Goal: Task Accomplishment & Management: Use online tool/utility

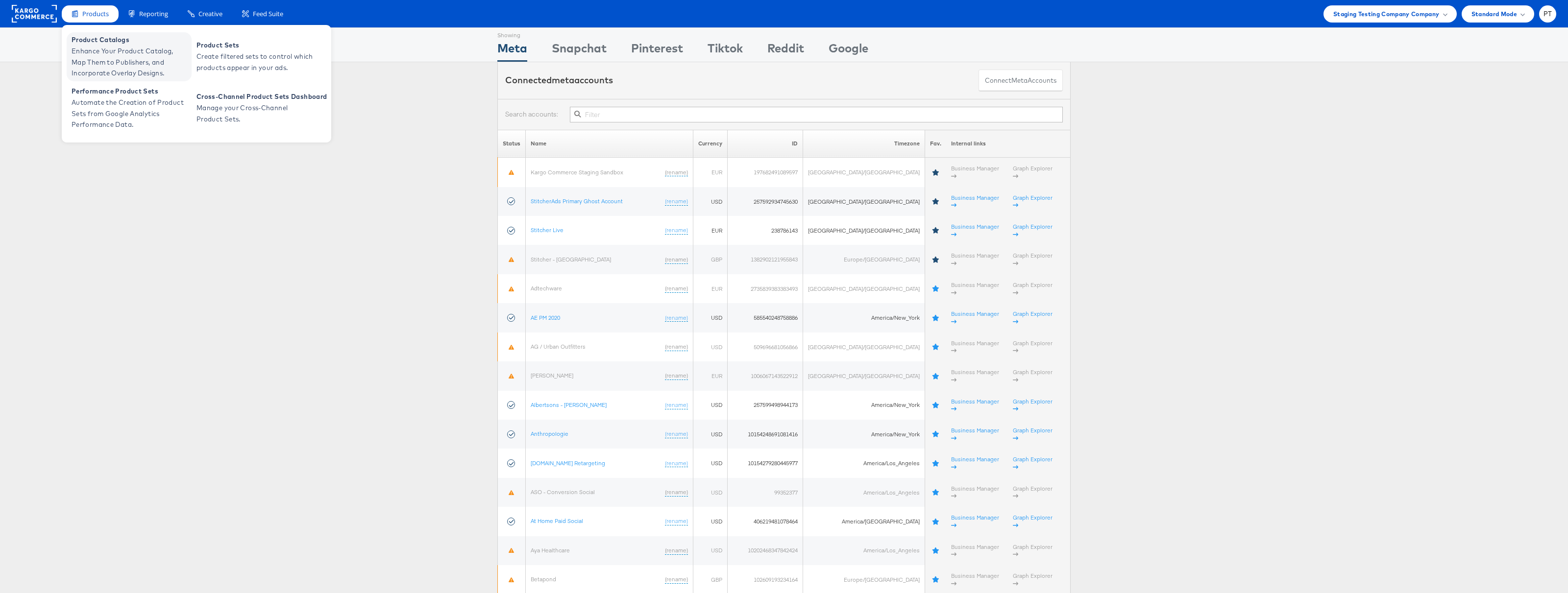
click at [110, 44] on span "Product Catalogs" at bounding box center [130, 40] width 117 height 12
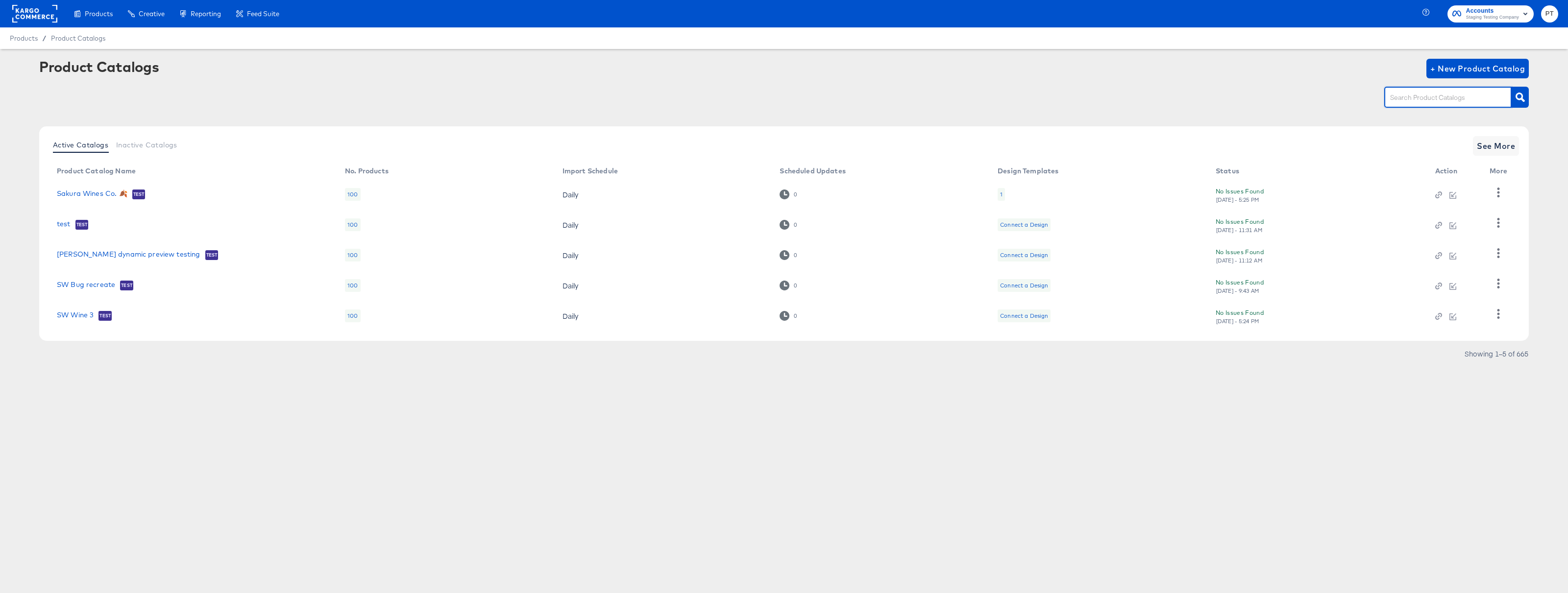
click at [1422, 100] on input "text" at bounding box center [1440, 97] width 104 height 12
click at [144, 146] on span "Inactive Catalogs" at bounding box center [147, 145] width 61 height 8
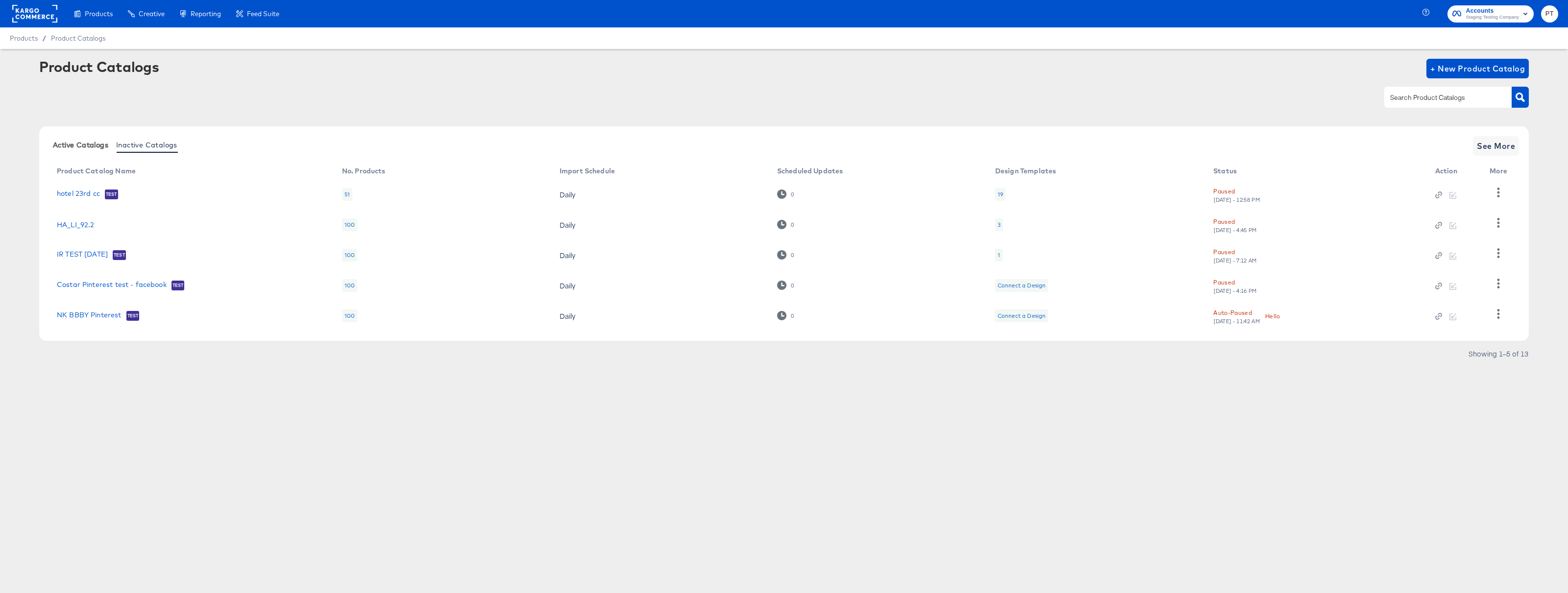
click at [100, 148] on span "Active Catalogs" at bounding box center [80, 145] width 55 height 8
click at [1429, 98] on input "text" at bounding box center [1440, 97] width 104 height 12
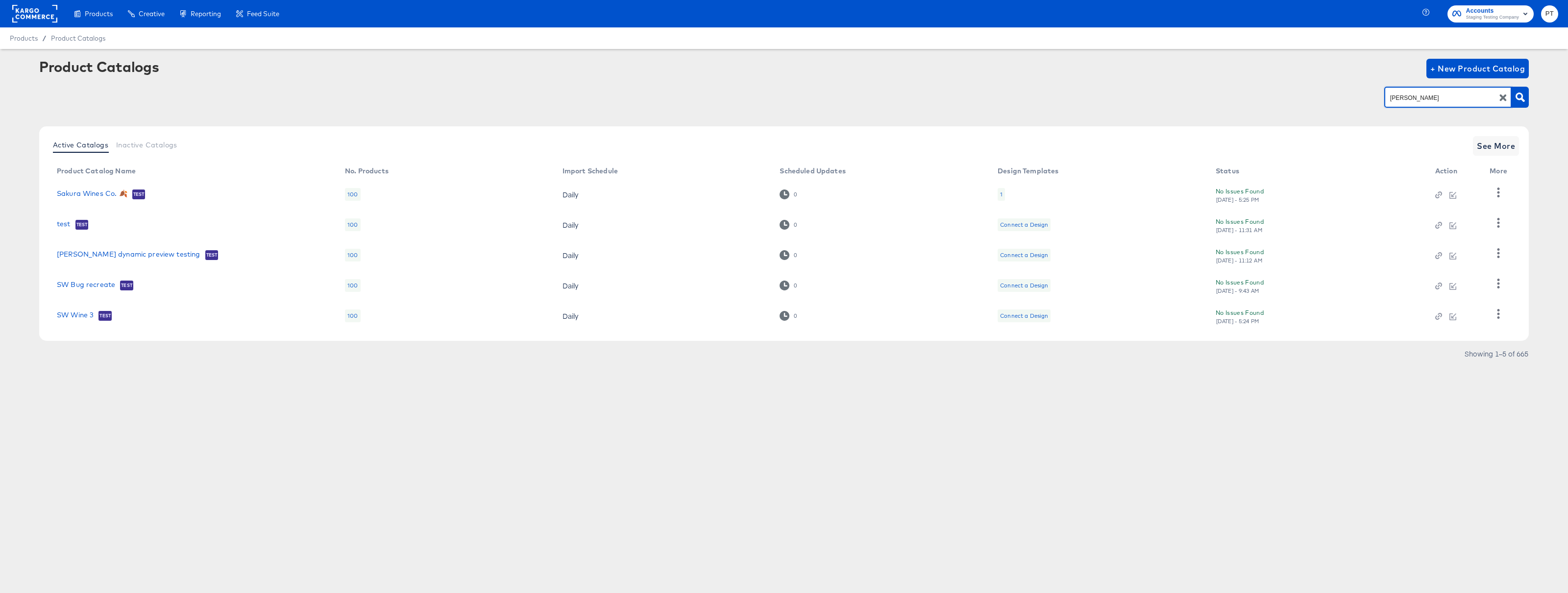
type input "[PERSON_NAME]"
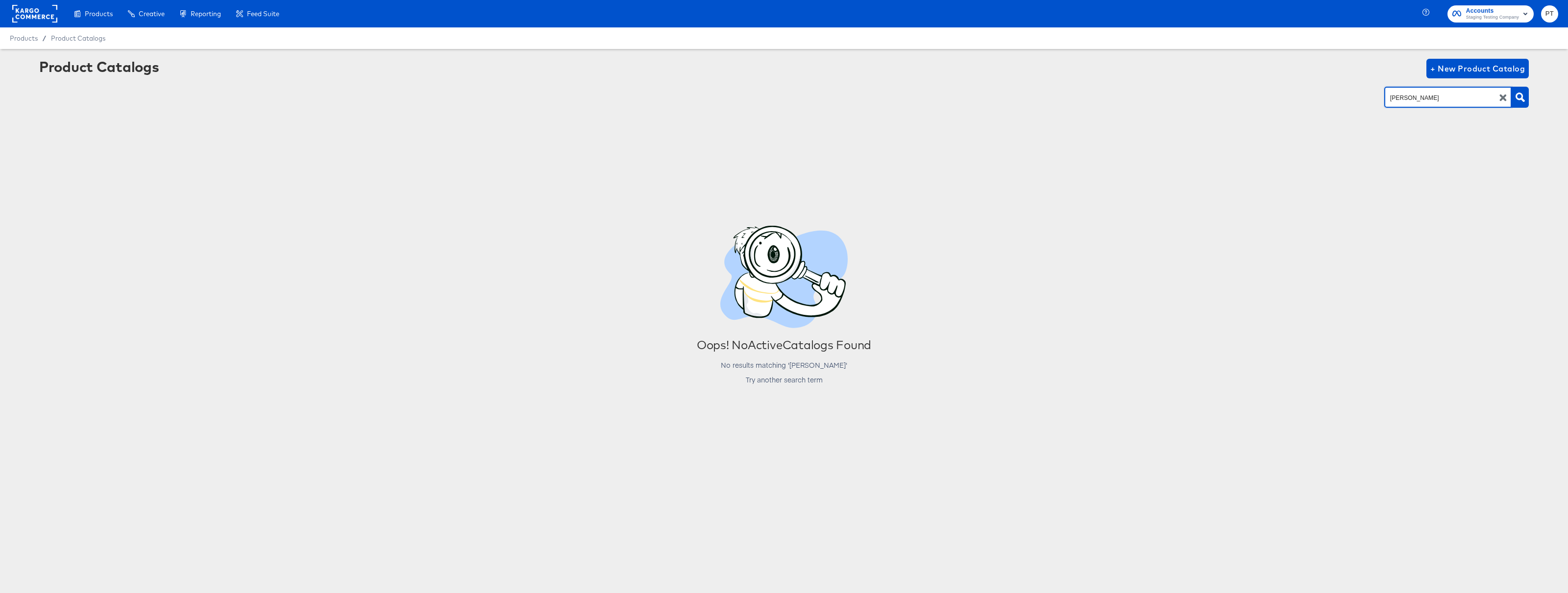
click at [1507, 97] on icon "button" at bounding box center [1503, 97] width 9 height 9
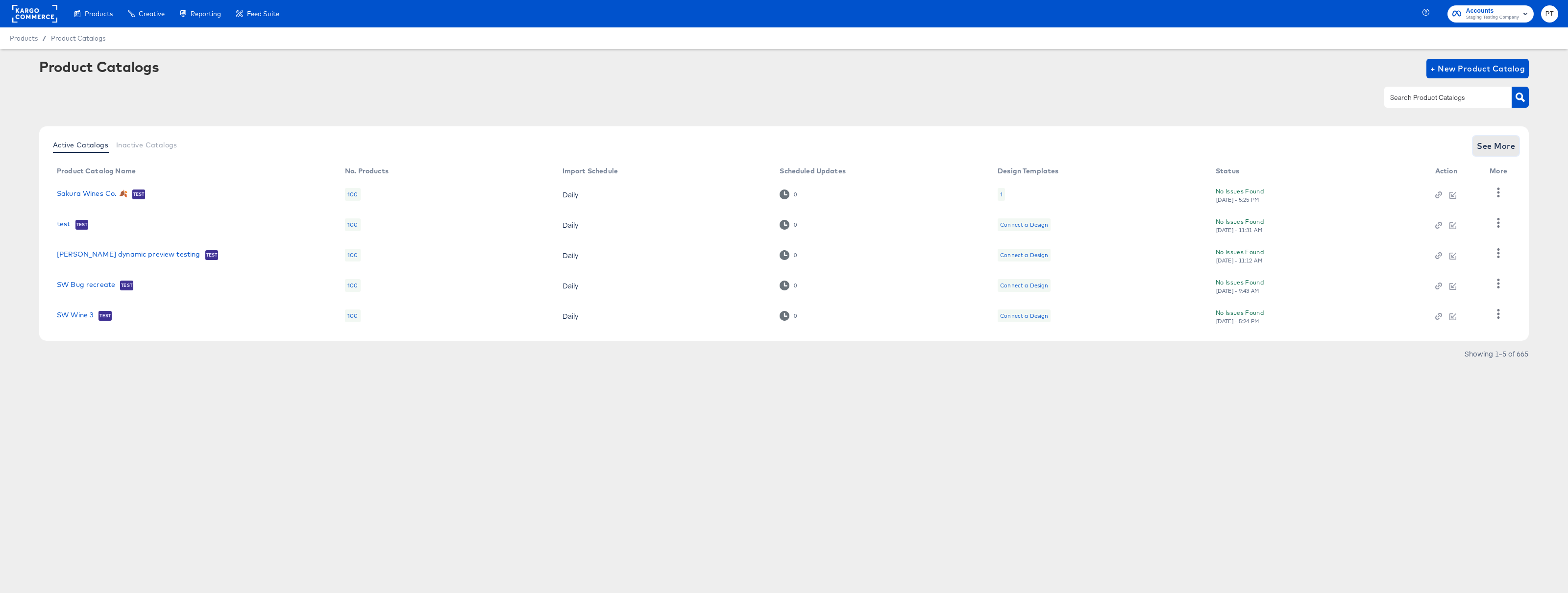
click at [1496, 147] on span "See More" at bounding box center [1496, 146] width 38 height 14
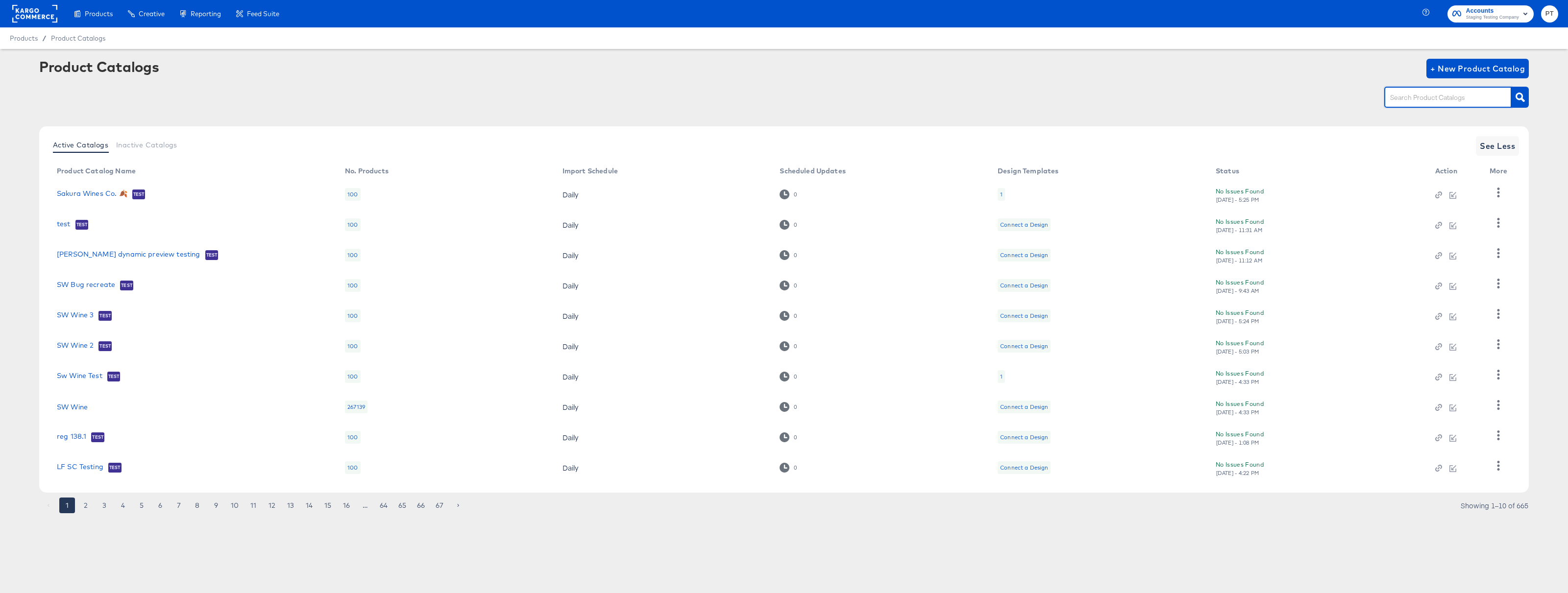
click at [1430, 95] on input "text" at bounding box center [1440, 97] width 104 height 12
type input "brad"
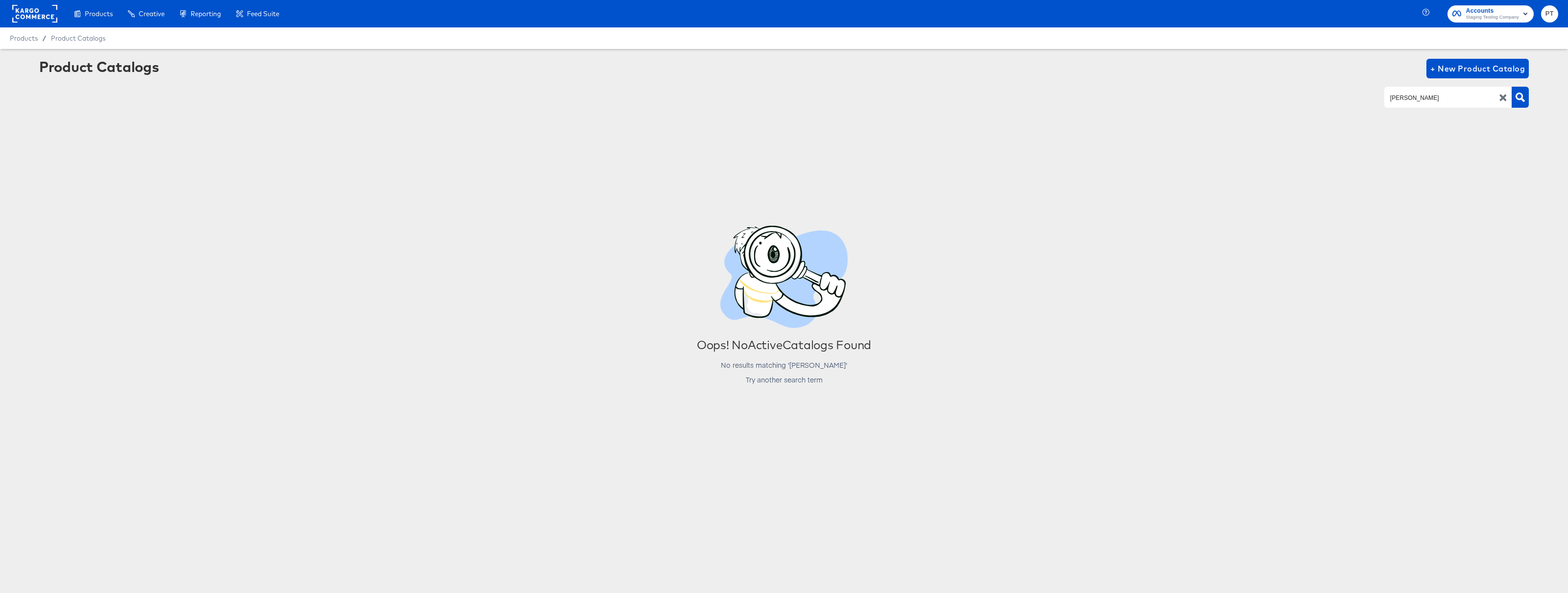
click at [35, 10] on rect at bounding box center [35, 13] width 45 height 18
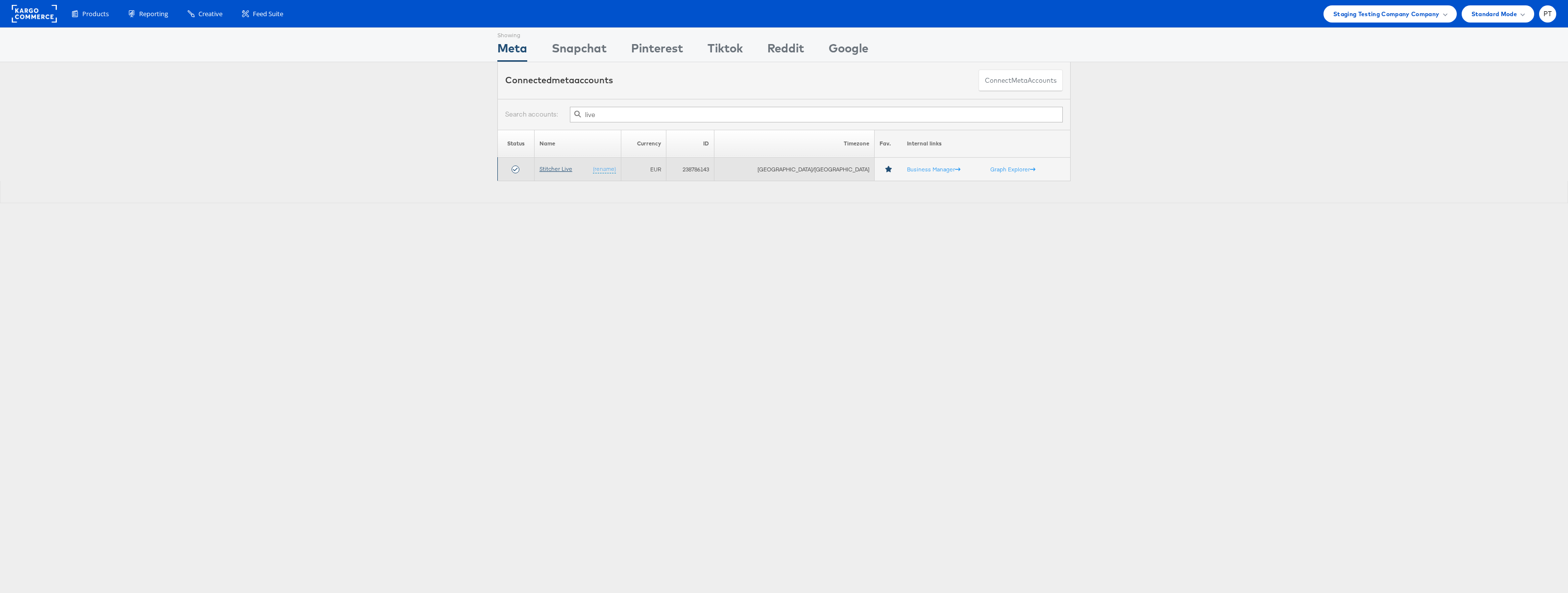
type input "live"
click at [566, 165] on link "Stitcher Live" at bounding box center [556, 168] width 33 height 7
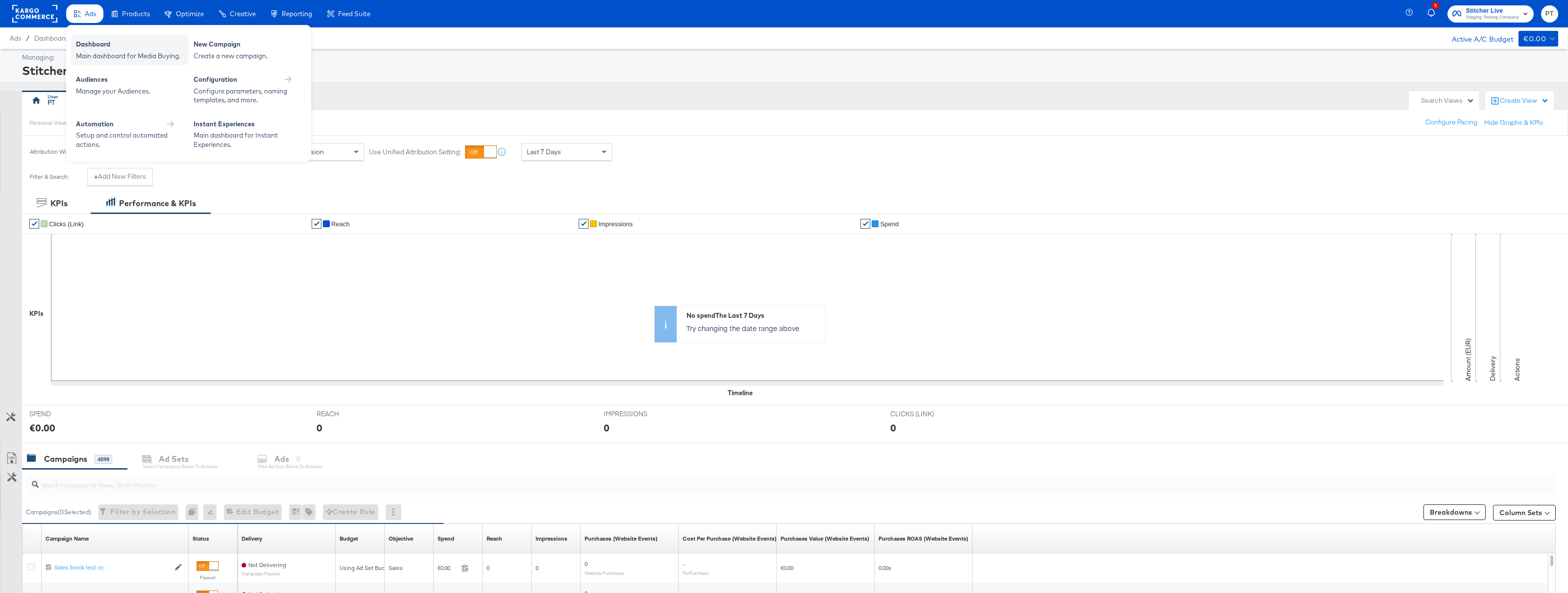
click at [105, 50] on div "Dashboard" at bounding box center [130, 45] width 108 height 12
click at [222, 52] on div "Create a new campaign." at bounding box center [247, 56] width 108 height 9
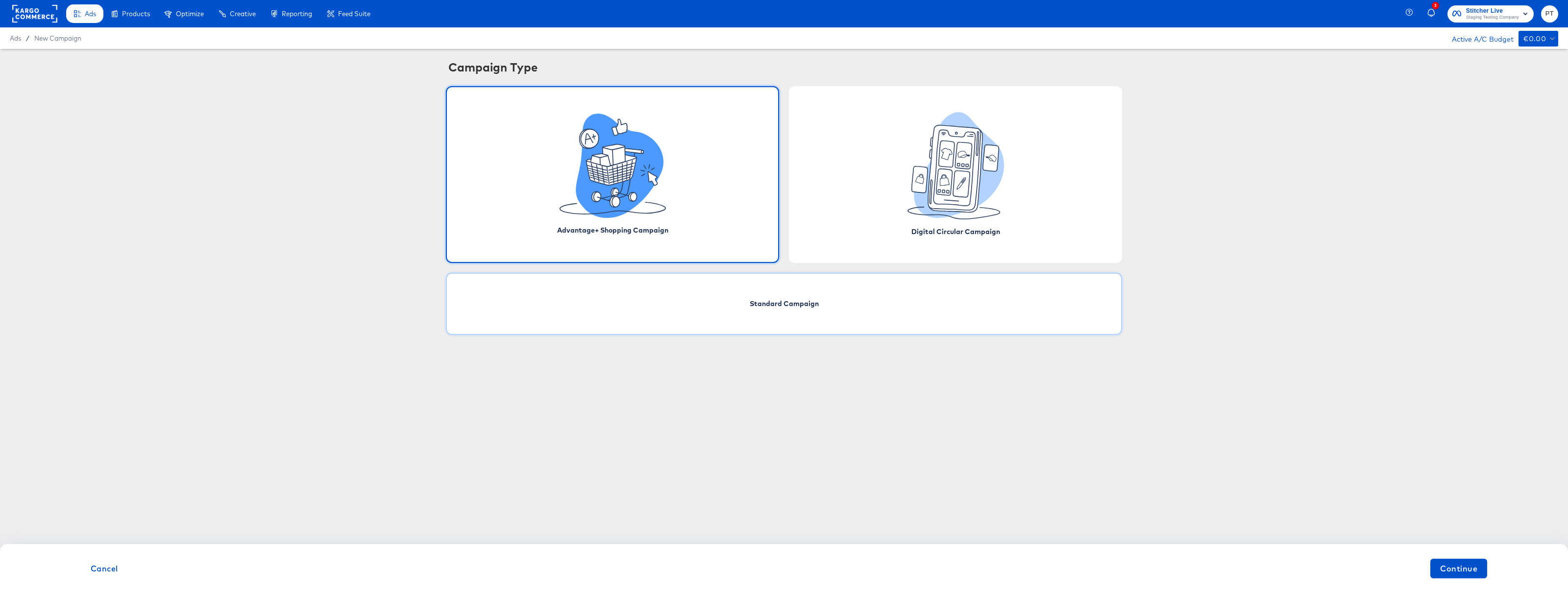
click at [730, 291] on div "Standard Campaign" at bounding box center [784, 303] width 676 height 62
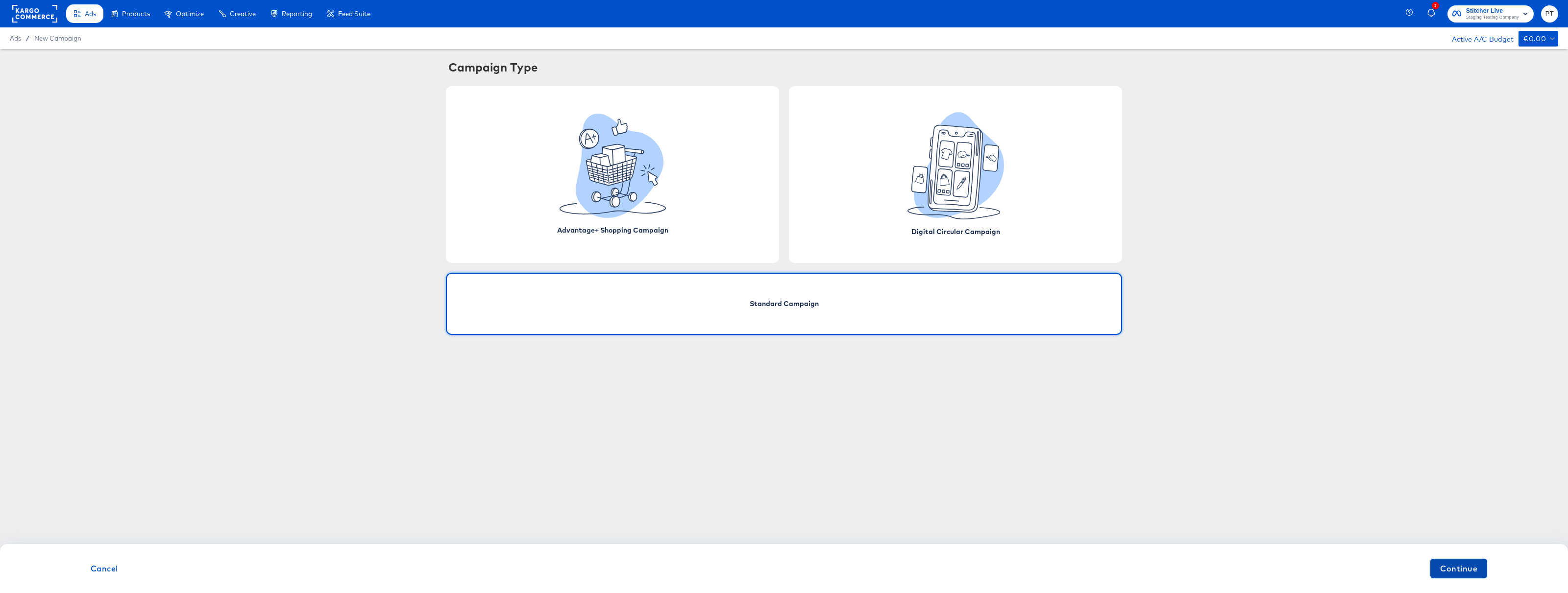
click at [1464, 569] on span "Continue" at bounding box center [1458, 568] width 37 height 14
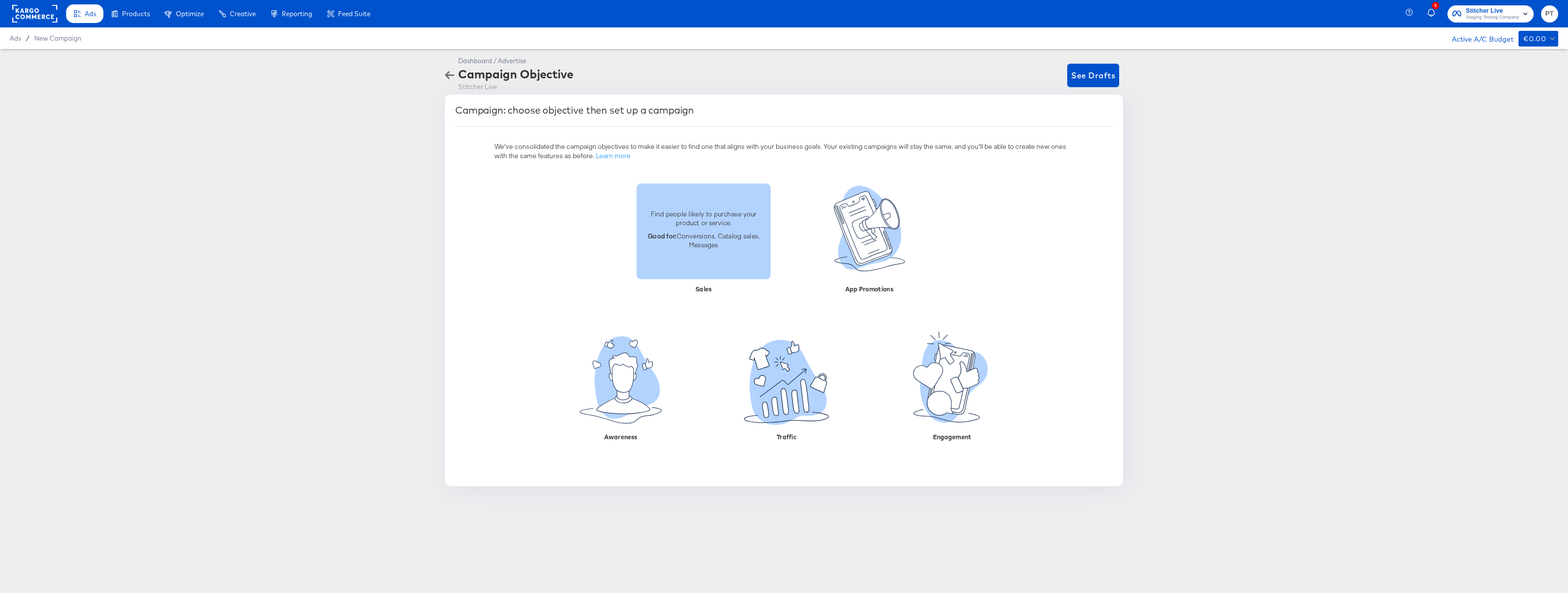
click at [700, 265] on div "Find people likely to purchase your product or service. Good for: Conversions, …" at bounding box center [704, 231] width 135 height 95
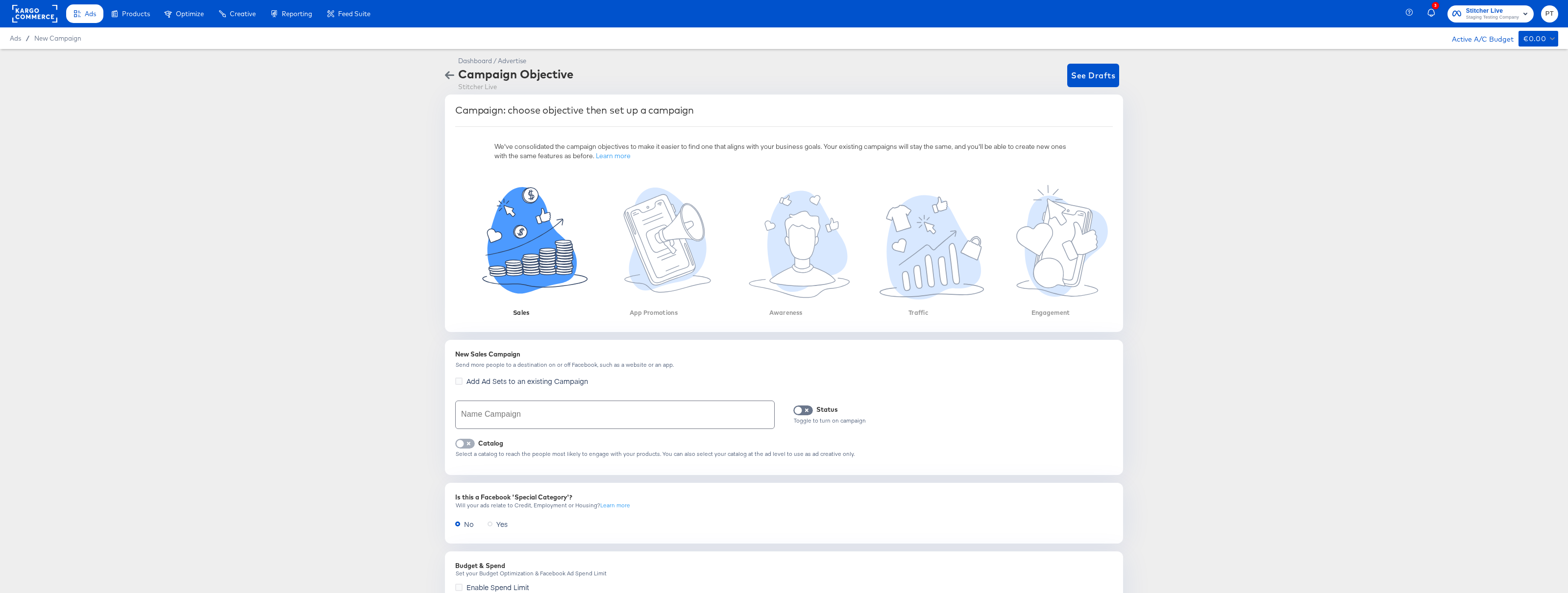
click at [467, 442] on input "checkbox" at bounding box center [460, 446] width 29 height 10
checkbox input "true"
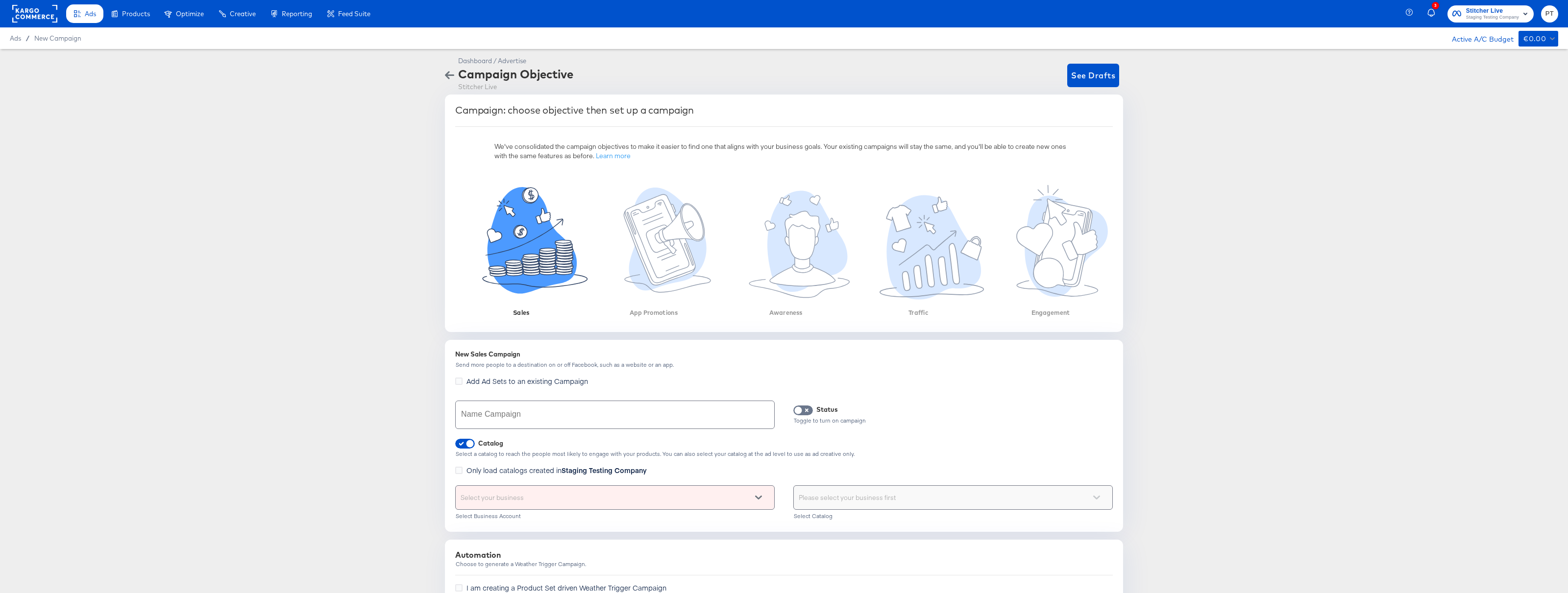
click at [565, 490] on div "Select your business" at bounding box center [615, 498] width 318 height 24
click at [875, 501] on div "Choose the product catalog that includes what you want to sell" at bounding box center [953, 498] width 318 height 24
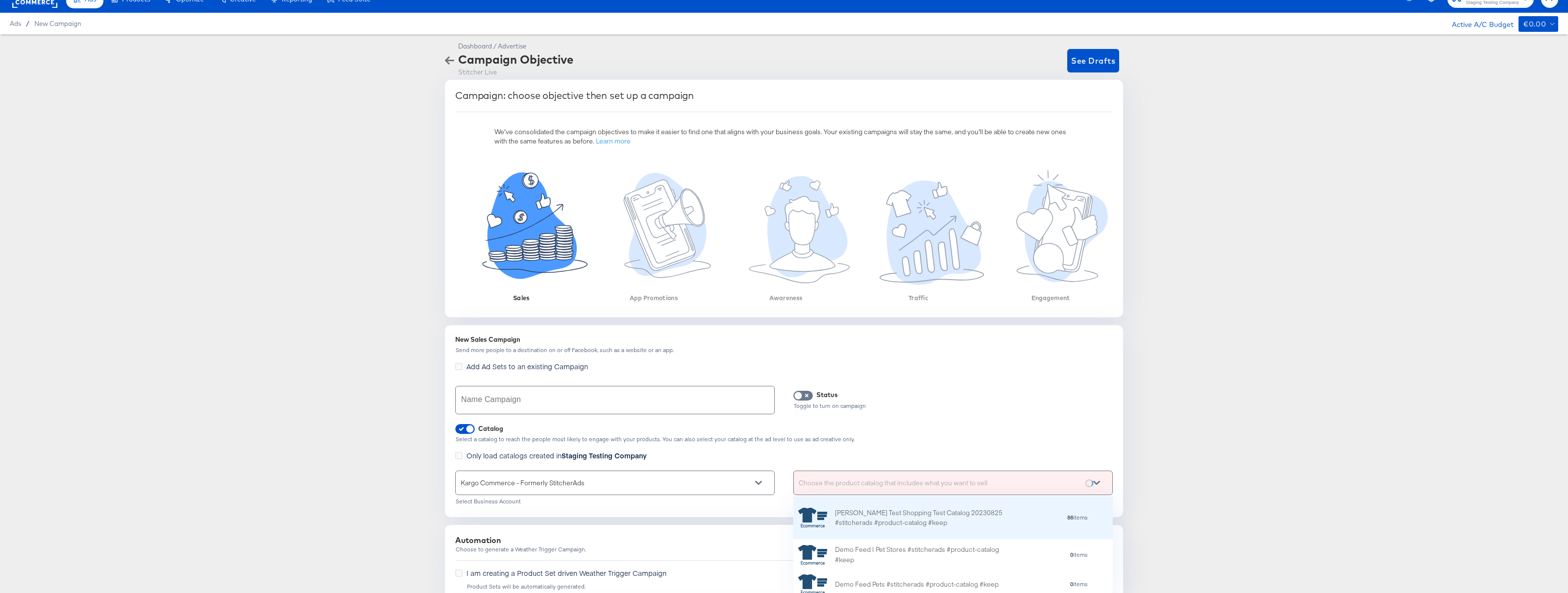
scroll to position [97, 320]
click at [899, 513] on div "[PERSON_NAME] Test Shopping Test Catalog 20230825 #stitcherads #product-catalog…" at bounding box center [921, 518] width 172 height 21
drag, startPoint x: 835, startPoint y: 482, endPoint x: 866, endPoint y: 483, distance: 31.0
click at [866, 483] on div "[PERSON_NAME] Test Shopping Test Catalog 20230825 #stitcherads #product-catalog…" at bounding box center [926, 483] width 255 height 19
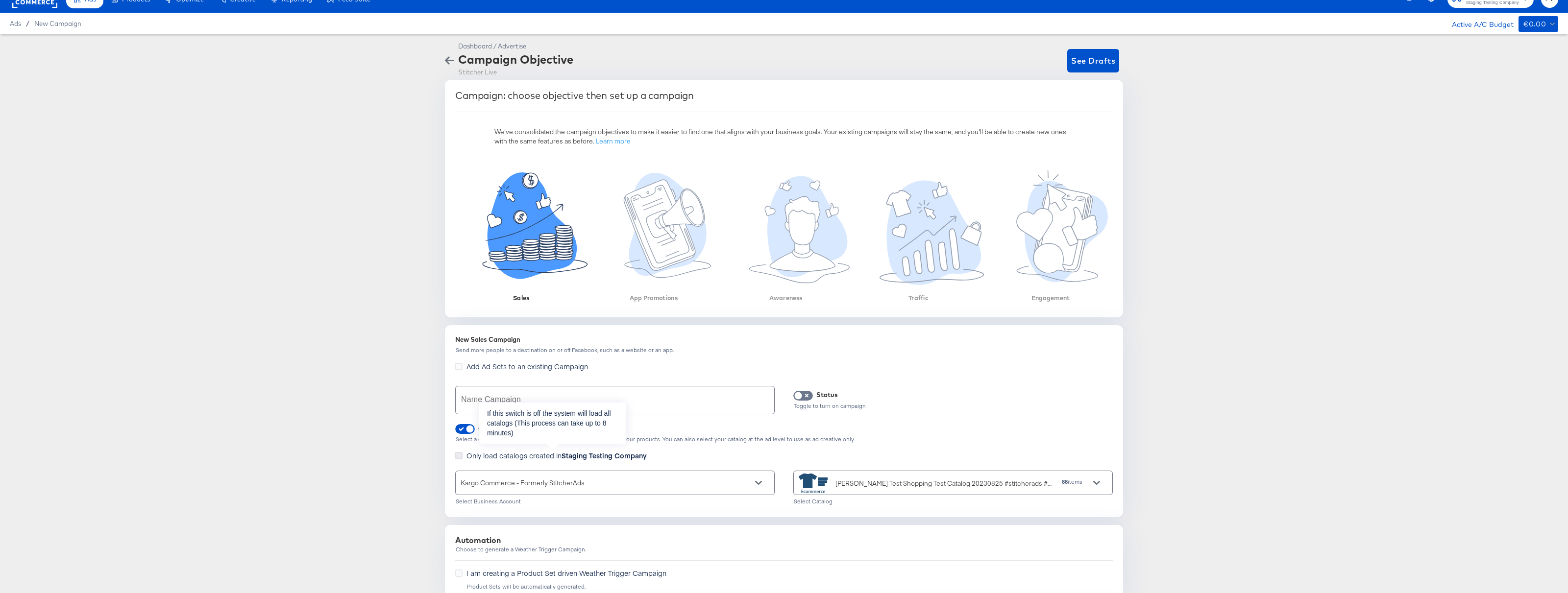
click at [456, 454] on icon at bounding box center [459, 456] width 7 height 7
click at [0, 0] on input "Only load catalogs created in Staging Testing Company" at bounding box center [0, 0] width 0 height 0
click at [856, 477] on div "Select..." at bounding box center [953, 482] width 318 height 24
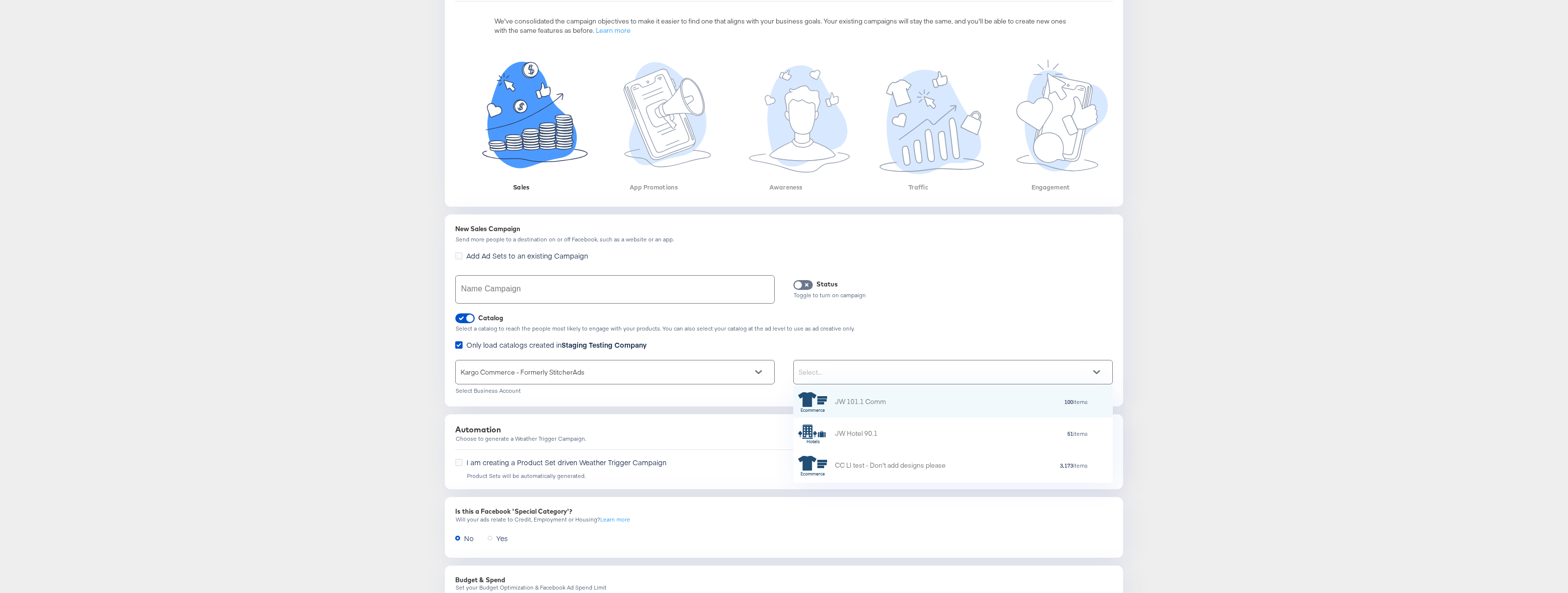
scroll to position [127, 0]
click at [457, 343] on icon at bounding box center [459, 344] width 7 height 7
click at [0, 0] on input "Only load catalogs created in Staging Testing Company" at bounding box center [0, 0] width 0 height 0
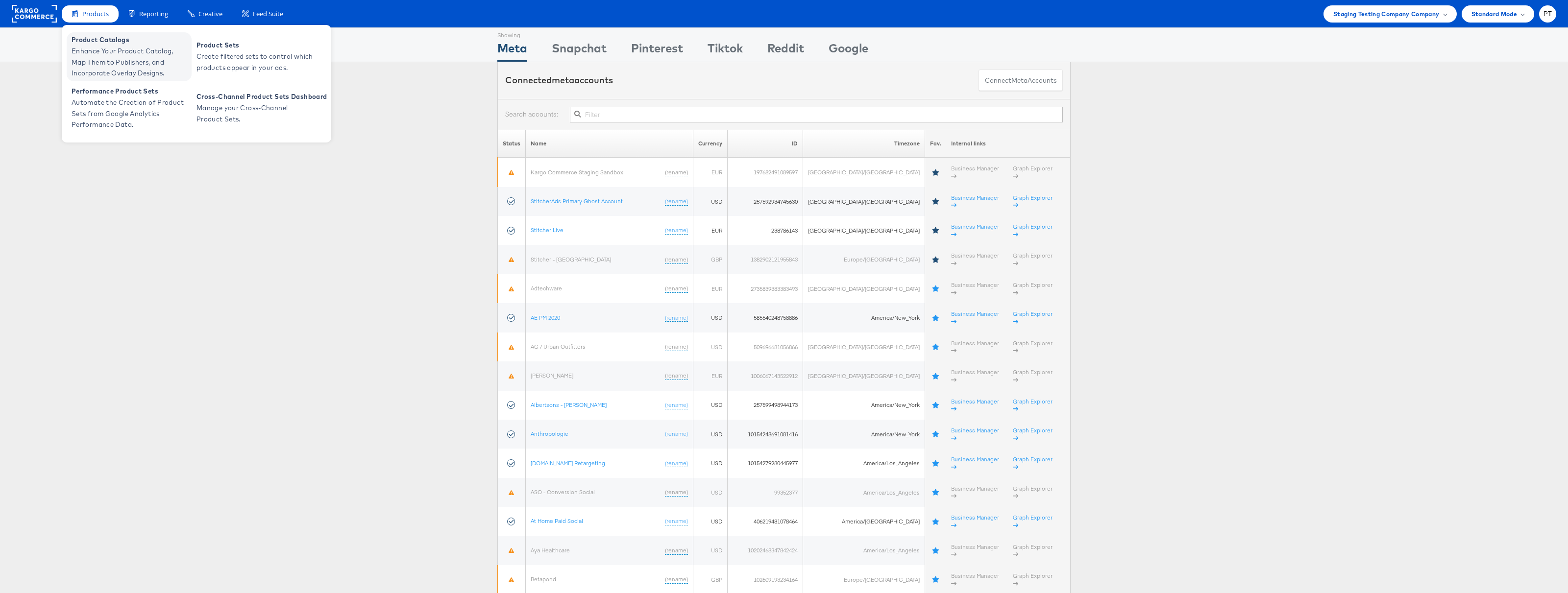
click at [100, 43] on span "Product Catalogs" at bounding box center [130, 40] width 117 height 12
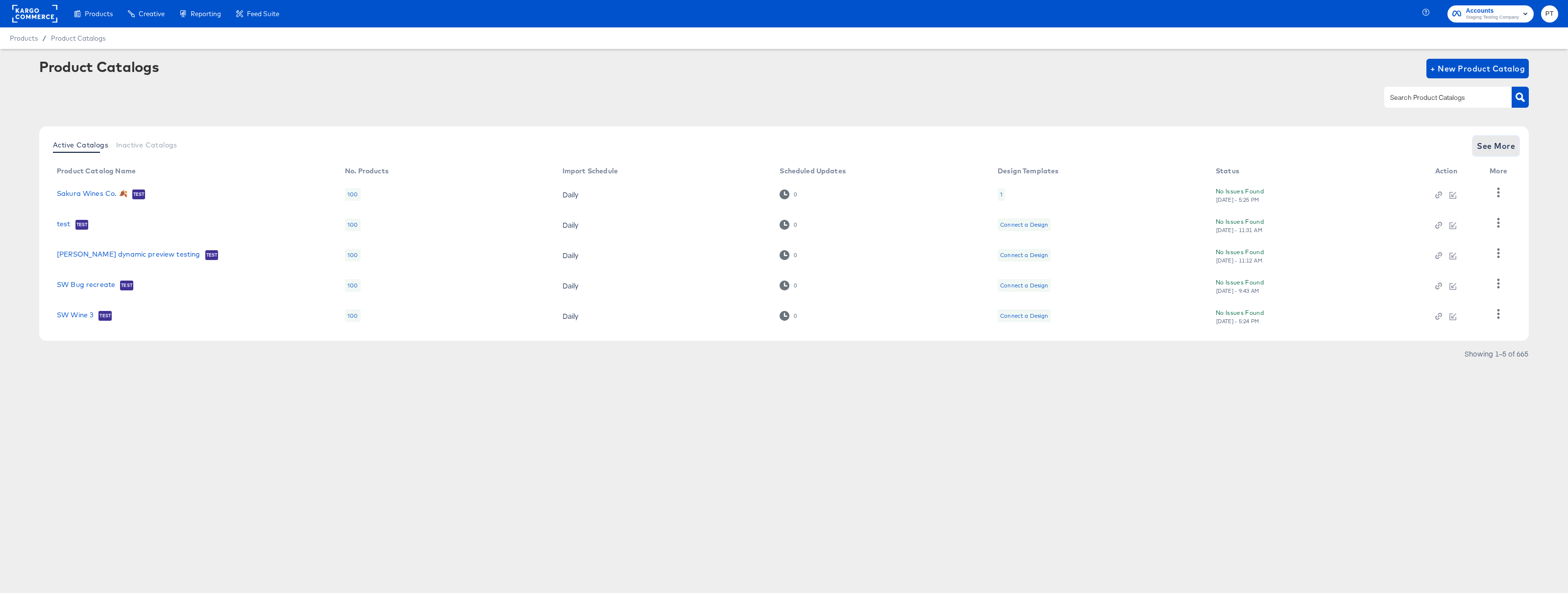
click at [1497, 138] on button "See More" at bounding box center [1496, 146] width 46 height 19
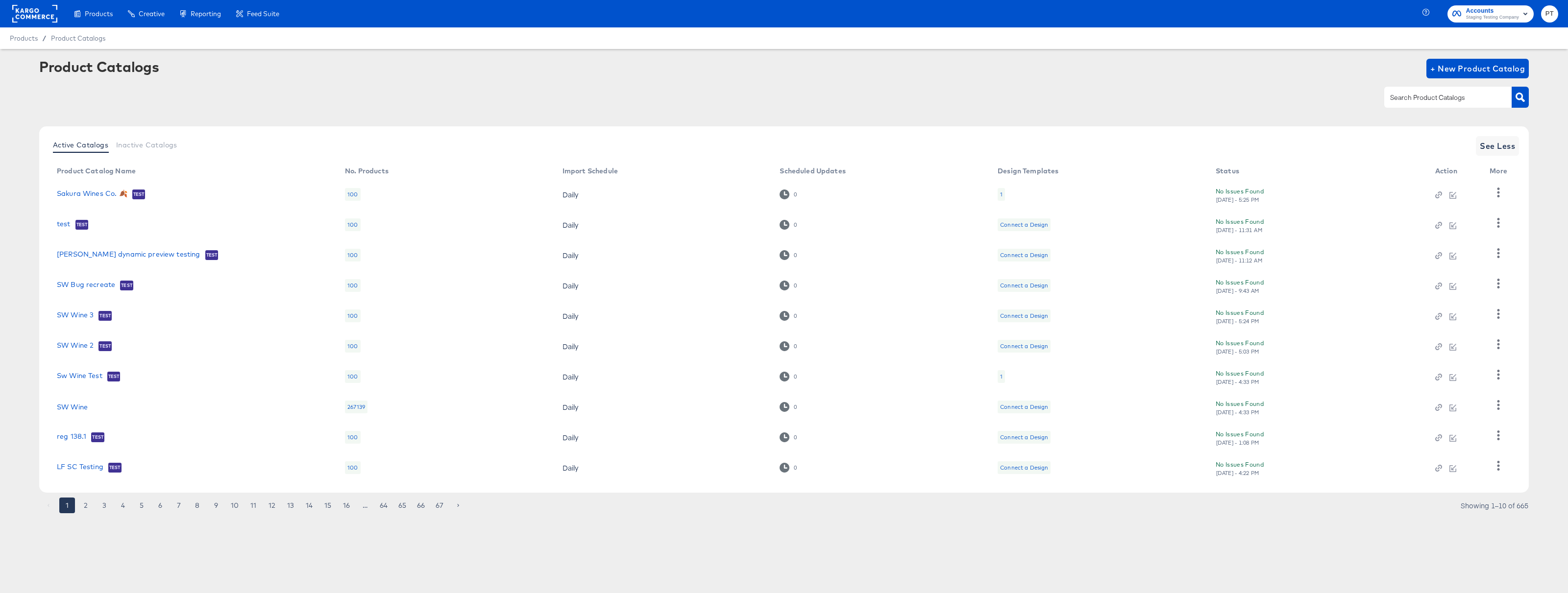
click at [1451, 92] on div at bounding box center [1447, 97] width 127 height 21
type input "[PERSON_NAME]"
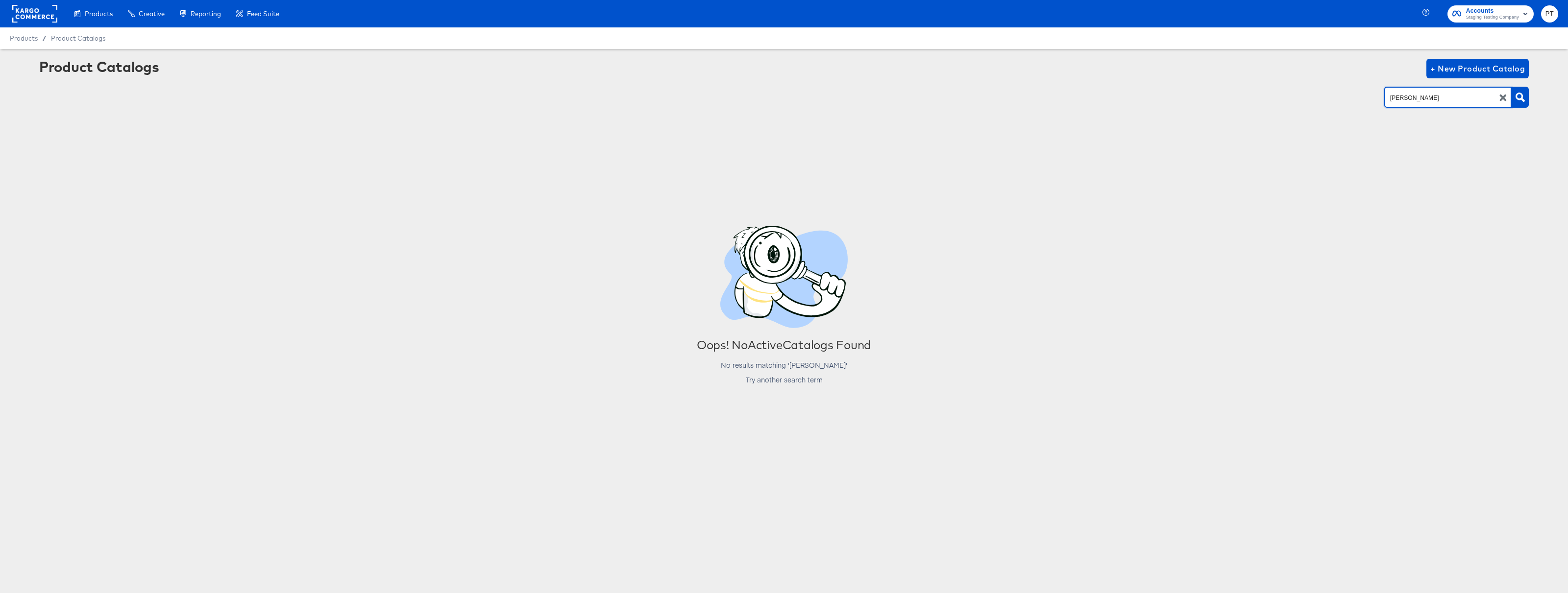
click at [1503, 98] on icon "button" at bounding box center [1502, 97] width 7 height 7
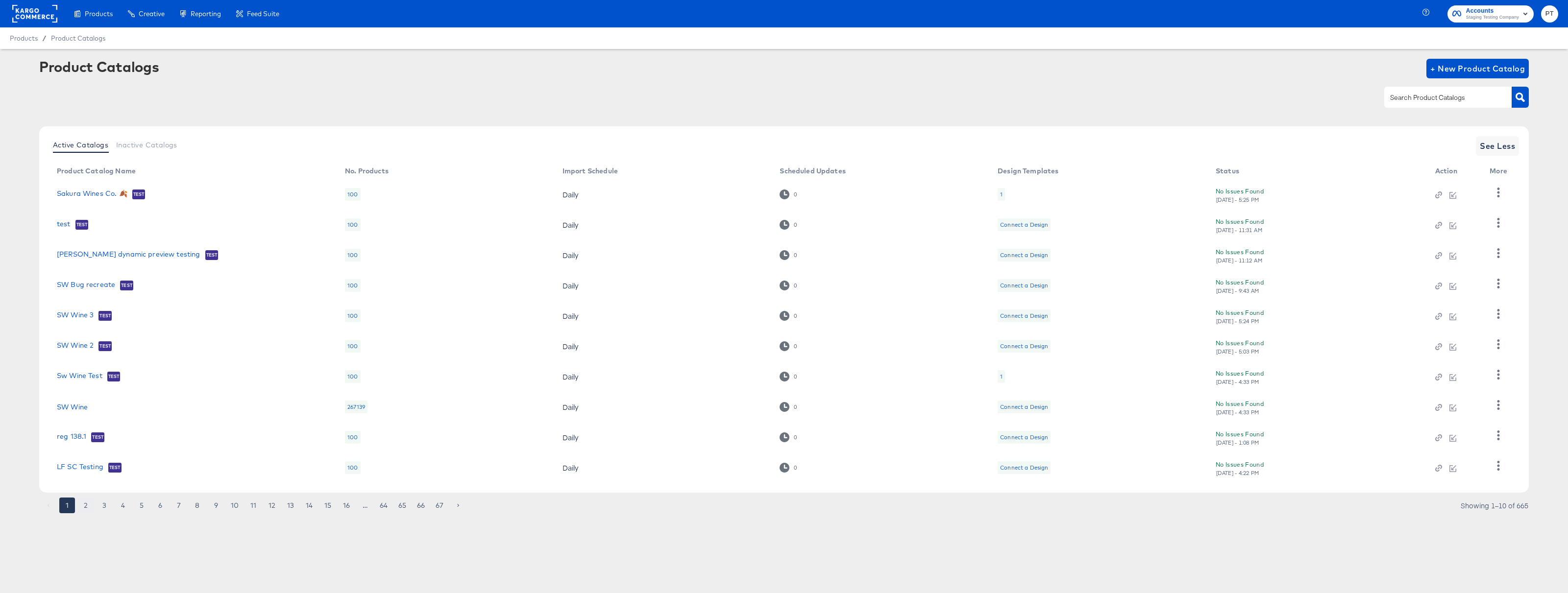
click at [84, 503] on button "2" at bounding box center [86, 505] width 16 height 16
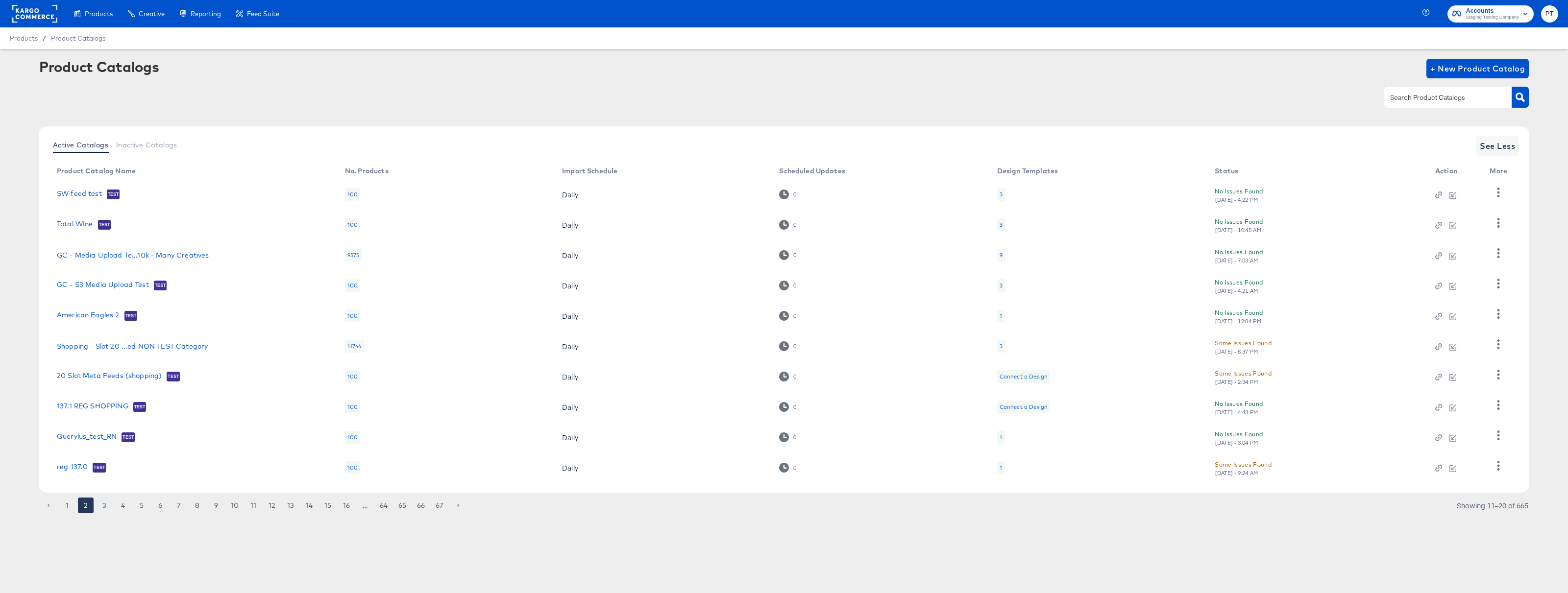
click at [106, 506] on button "3" at bounding box center [105, 505] width 16 height 16
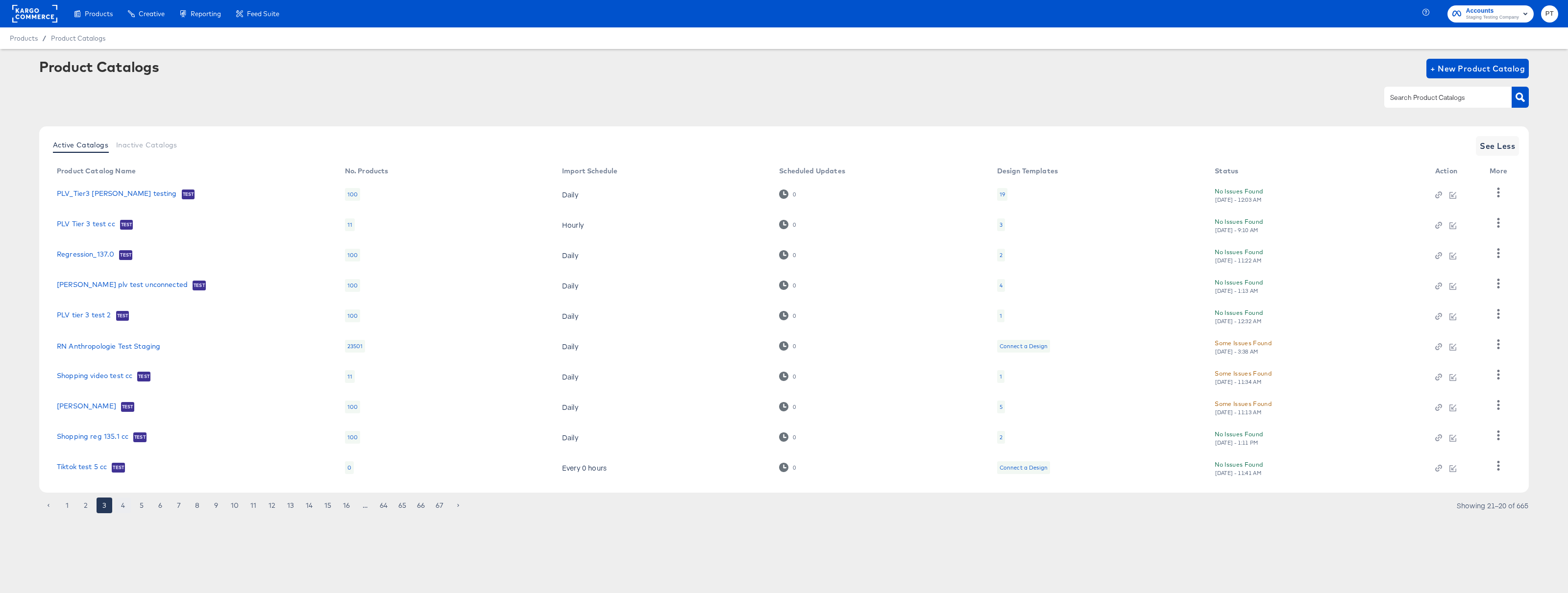
click at [123, 507] on button "4" at bounding box center [123, 505] width 16 height 16
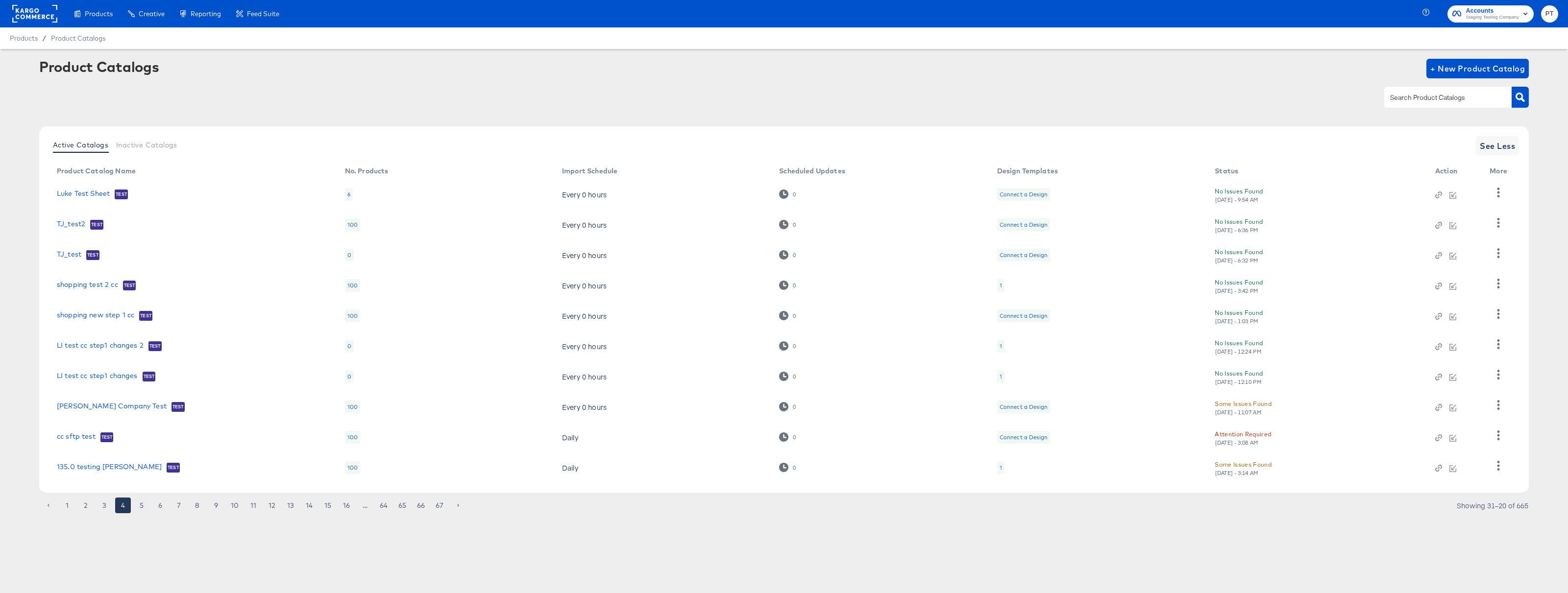
click at [140, 506] on button "5" at bounding box center [142, 505] width 16 height 16
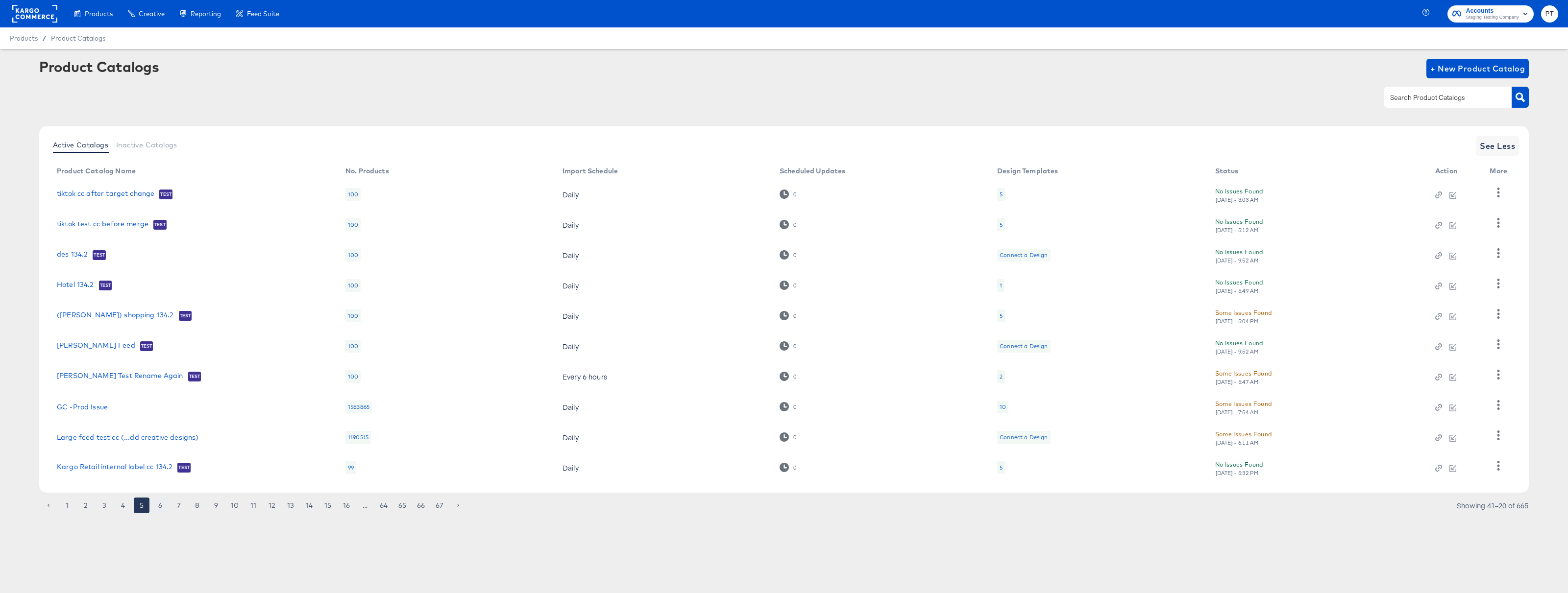
click at [159, 507] on button "6" at bounding box center [160, 505] width 16 height 16
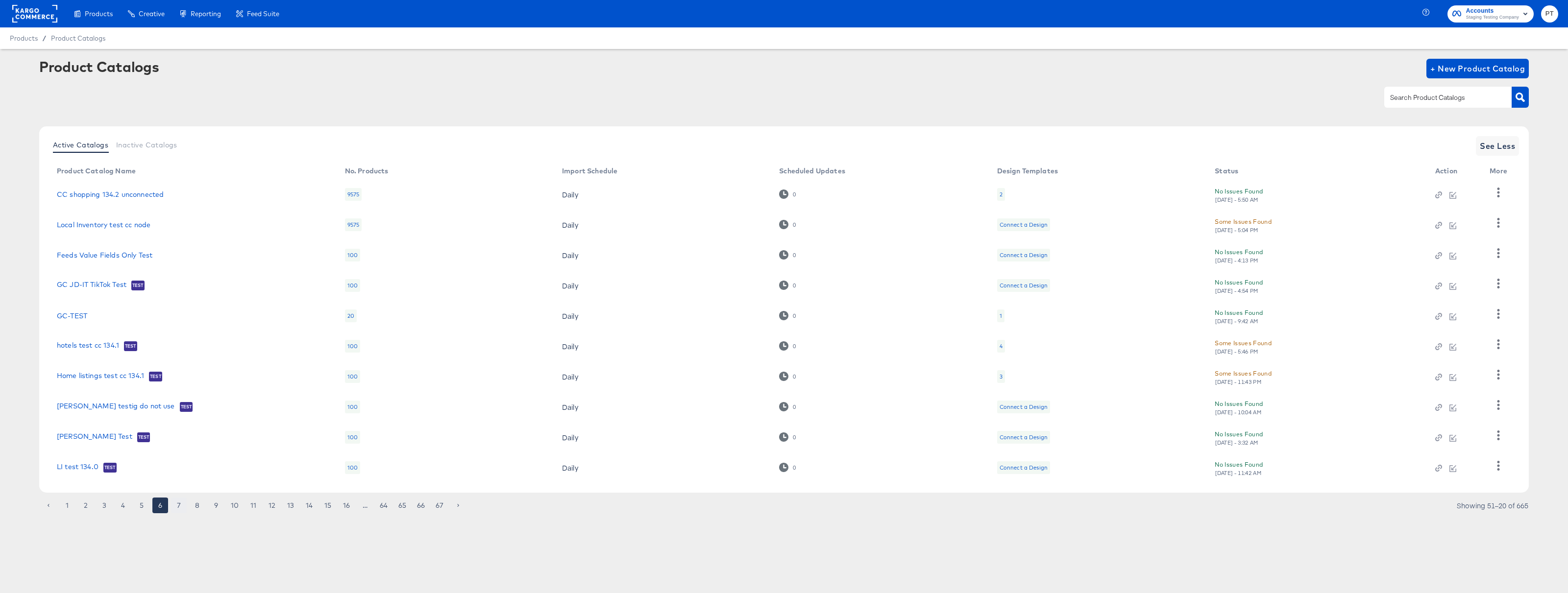
click at [177, 506] on button "7" at bounding box center [179, 505] width 16 height 16
click at [1423, 99] on input "text" at bounding box center [1440, 97] width 104 height 12
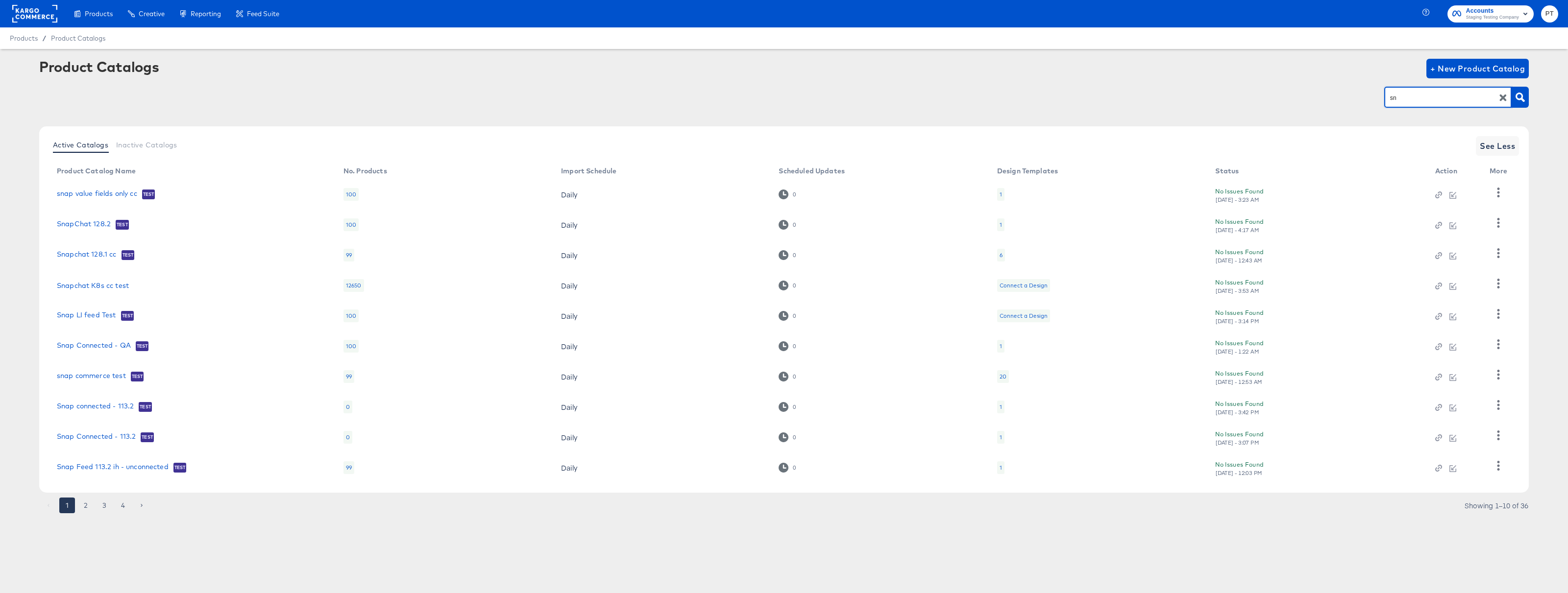
type input "s"
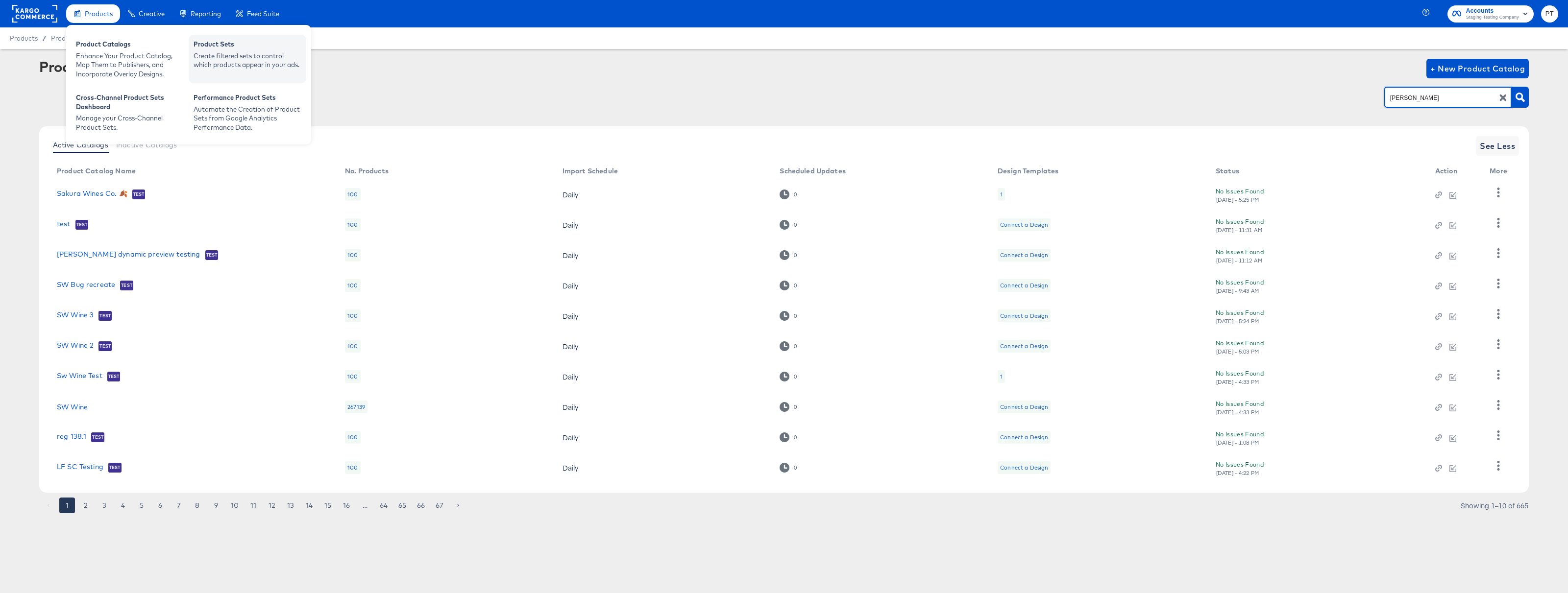
type input "brad"
click at [230, 54] on div "Create filtered sets to control which products appear in your ads." at bounding box center [247, 61] width 108 height 18
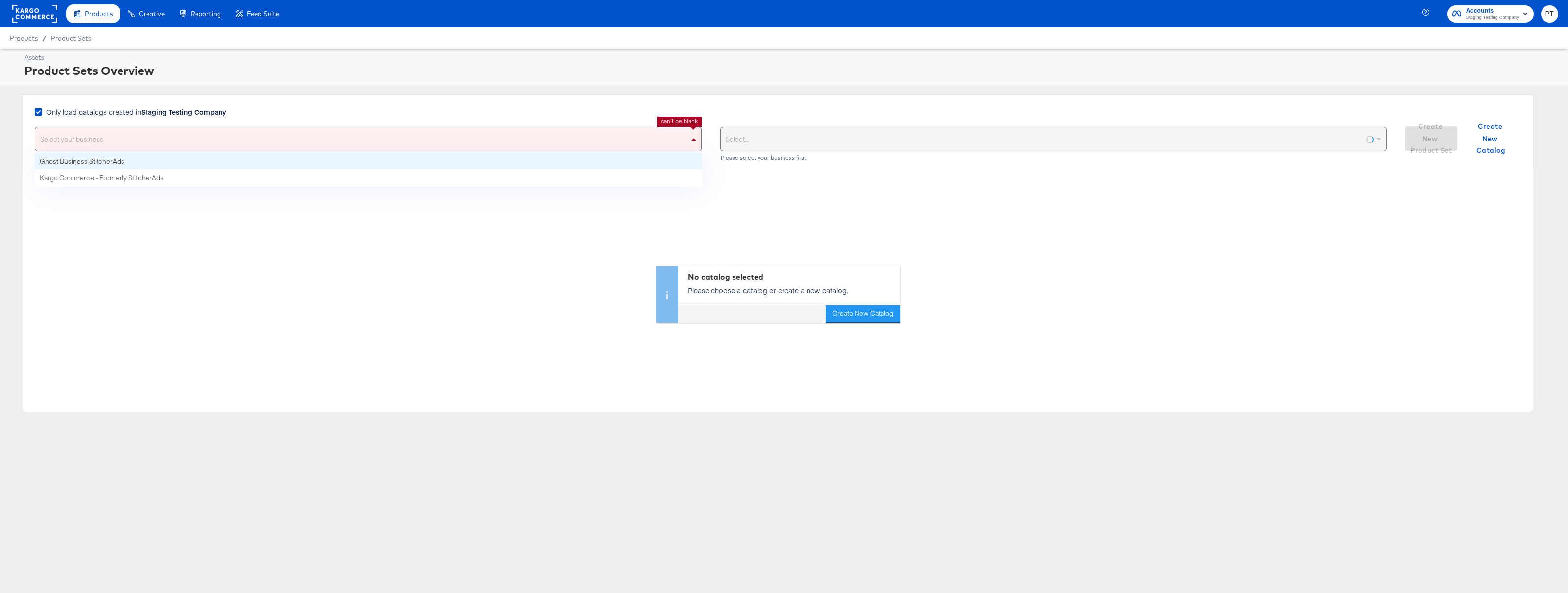
click at [375, 137] on div "Select your business" at bounding box center [368, 139] width 666 height 24
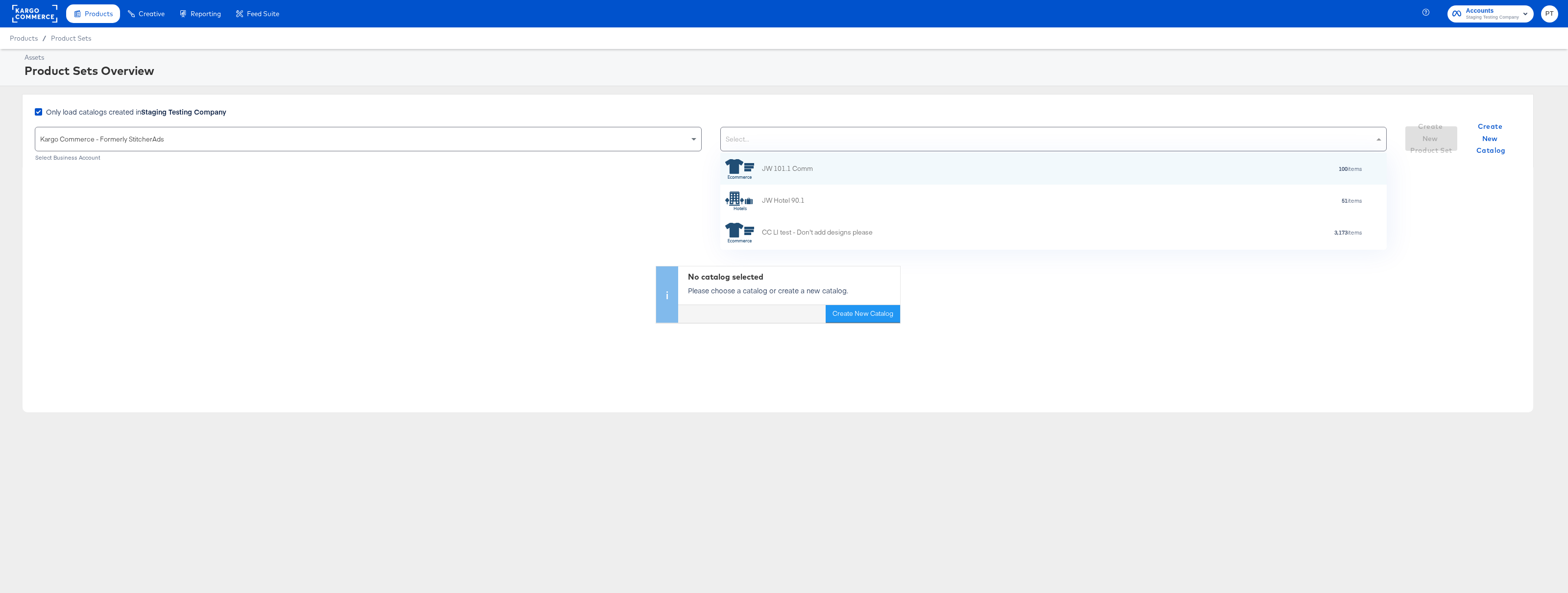
click at [833, 148] on div "Select..." at bounding box center [1054, 139] width 666 height 24
click at [839, 138] on div "Select..." at bounding box center [1054, 139] width 666 height 24
type input "d"
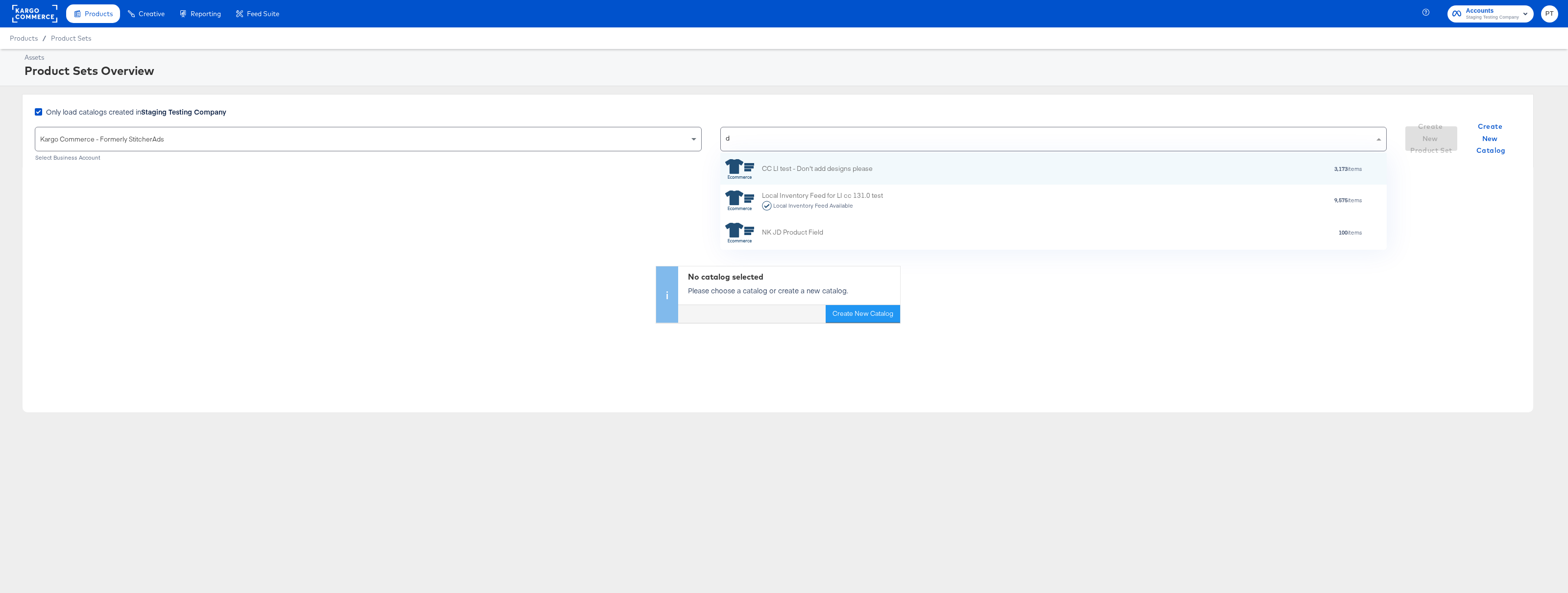
scroll to position [97, 667]
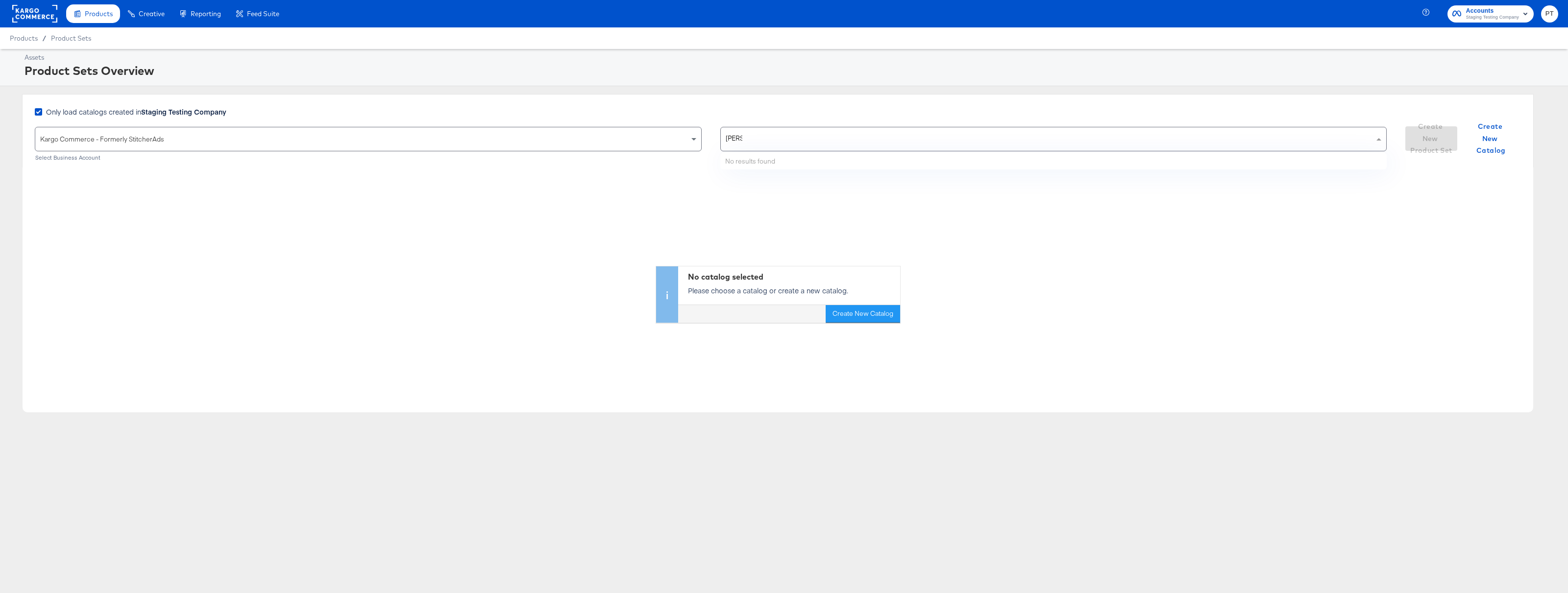
type input "bradley"
drag, startPoint x: 807, startPoint y: 203, endPoint x: 820, endPoint y: 202, distance: 13.0
click at [808, 203] on div "No catalog selected Please choose a catalog or create a new catalog. Create New…" at bounding box center [778, 244] width 1511 height 155
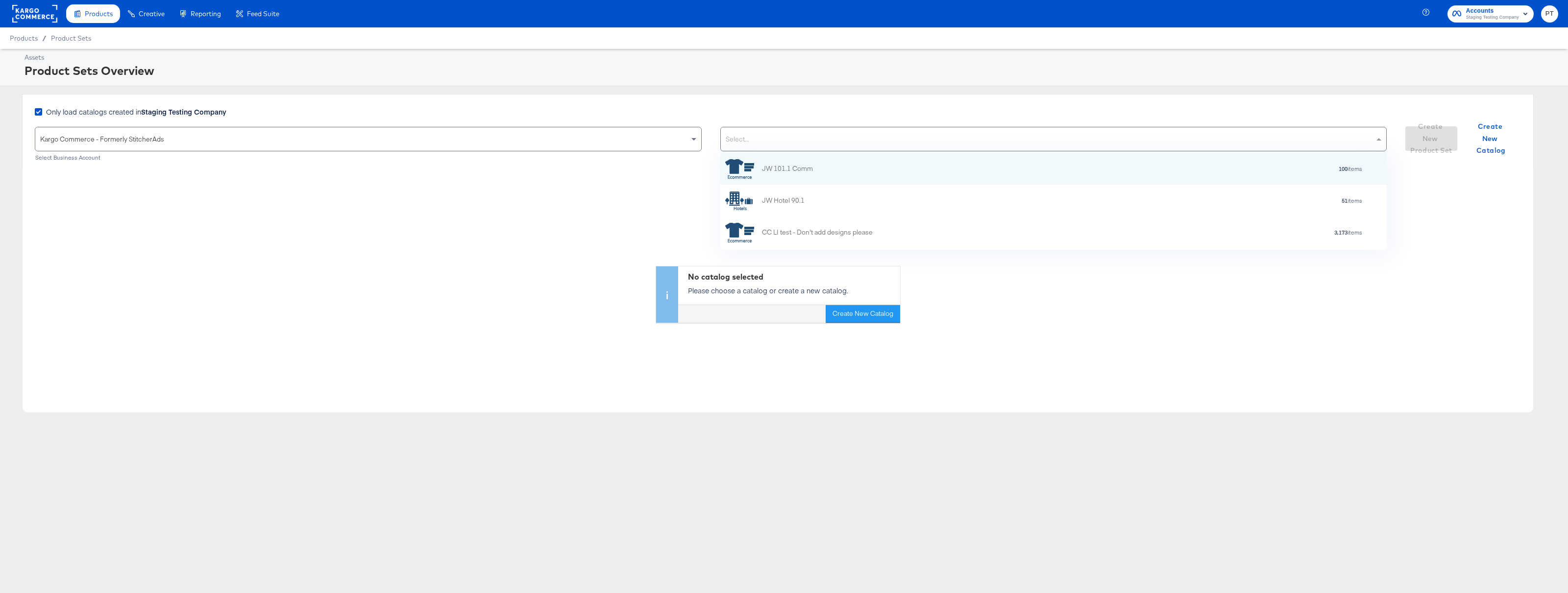
click at [798, 140] on div "Select..." at bounding box center [1054, 139] width 666 height 24
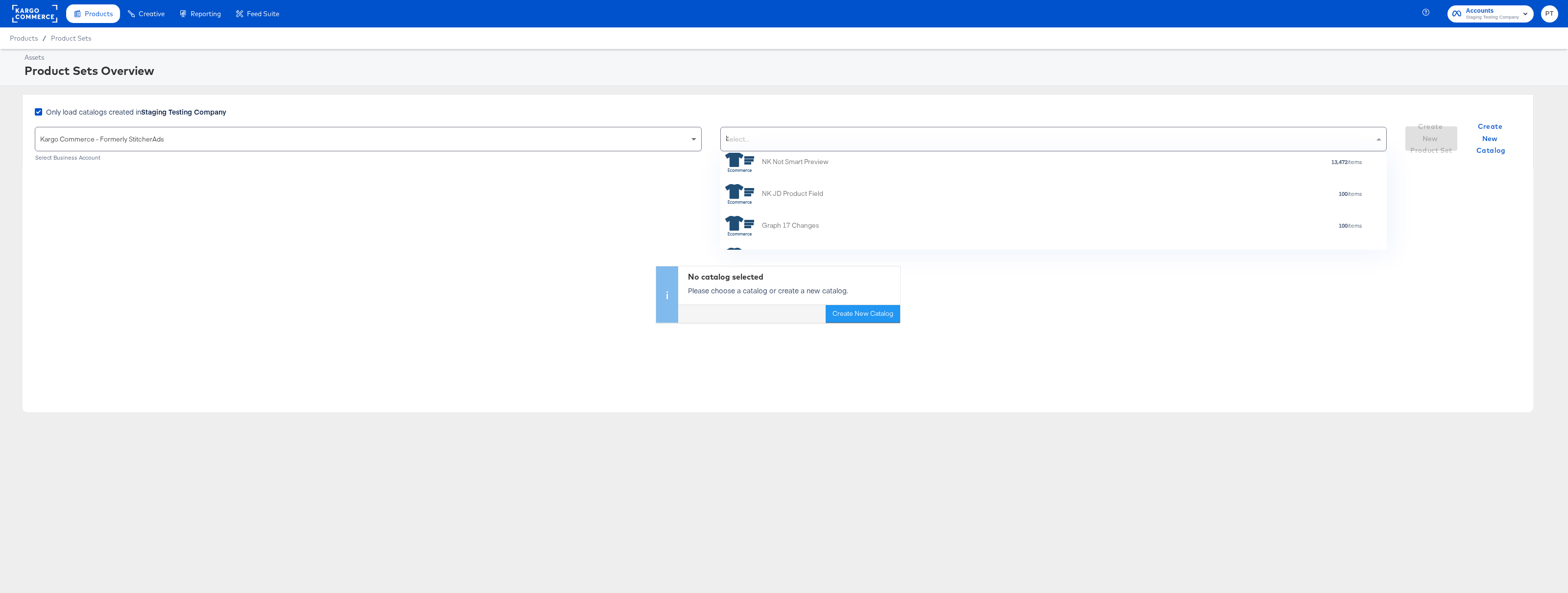
scroll to position [0, 0]
type input "b"
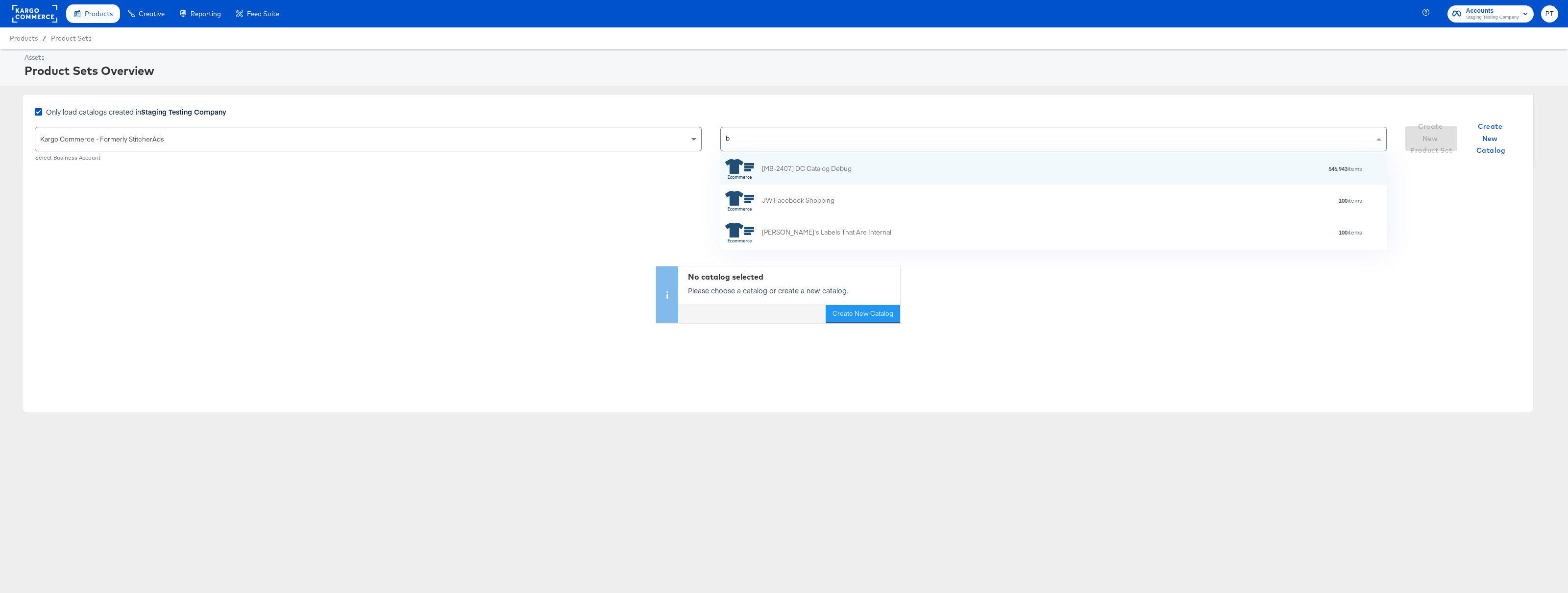
scroll to position [97, 667]
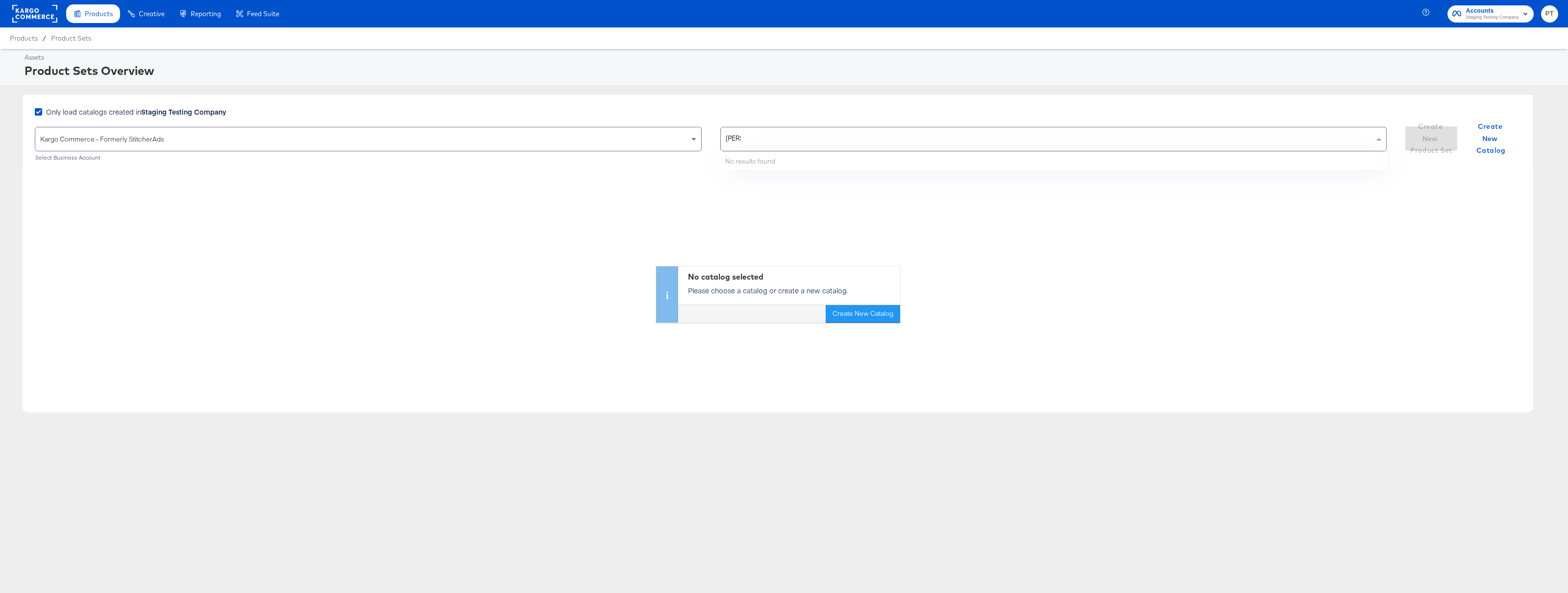
type input "brad"
type input "Bradley"
click at [40, 111] on icon at bounding box center [38, 112] width 7 height 7
click at [0, 0] on input "Only load catalogs created in Staging Testing Company" at bounding box center [0, 0] width 0 height 0
click at [787, 139] on div "Choose the product catalog that includes what you want to sell" at bounding box center [1054, 139] width 666 height 24
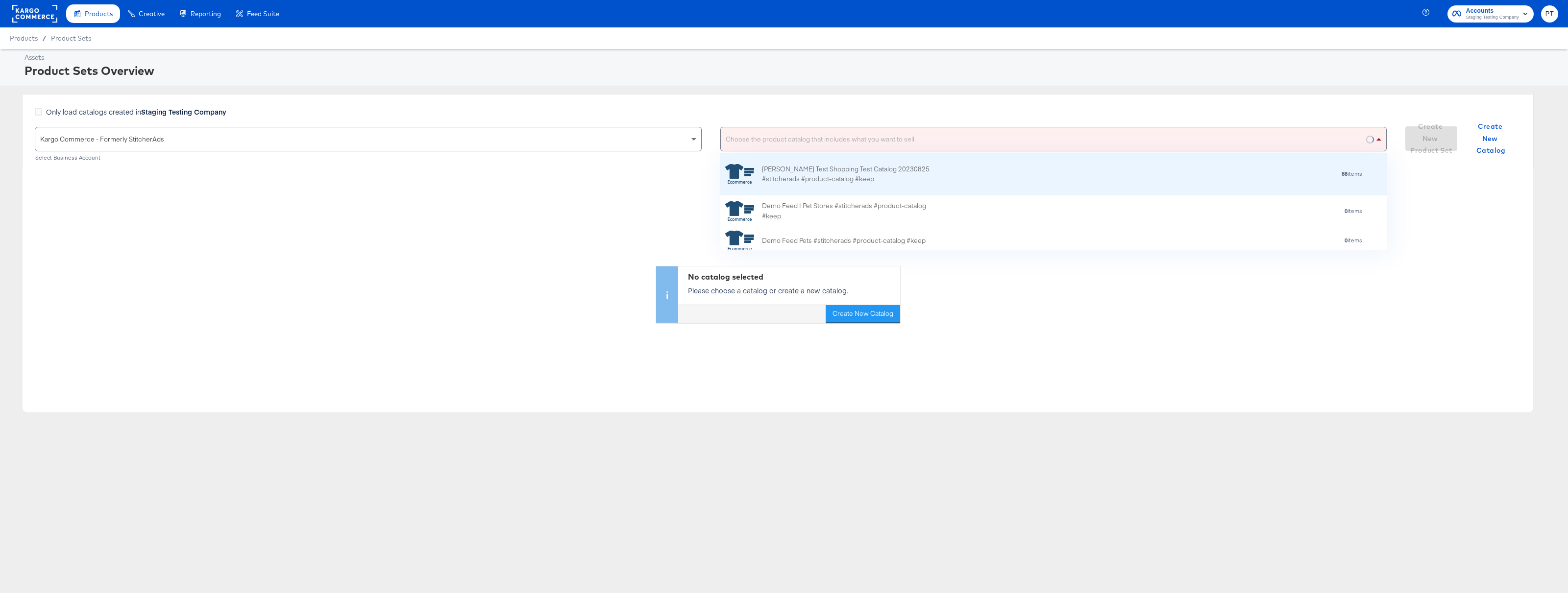
click at [812, 172] on div "[PERSON_NAME] Test Shopping Test Catalog 20230825 #stitcherads #product-catalog…" at bounding box center [848, 175] width 172 height 21
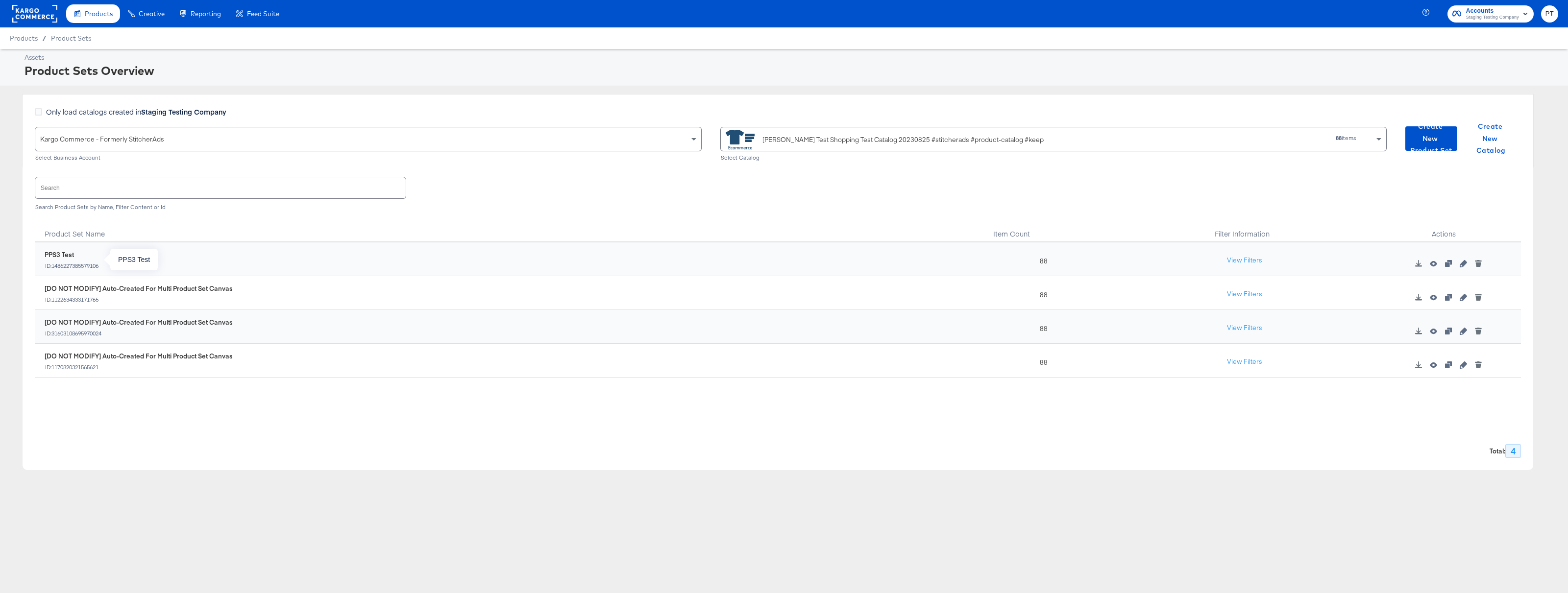
click at [77, 265] on div "ID: 1486227385579106" at bounding box center [71, 265] width 54 height 7
click at [883, 140] on div "[PERSON_NAME] Test Shopping Test Catalog 20230825 #stitcherads #product-catalog…" at bounding box center [903, 139] width 281 height 10
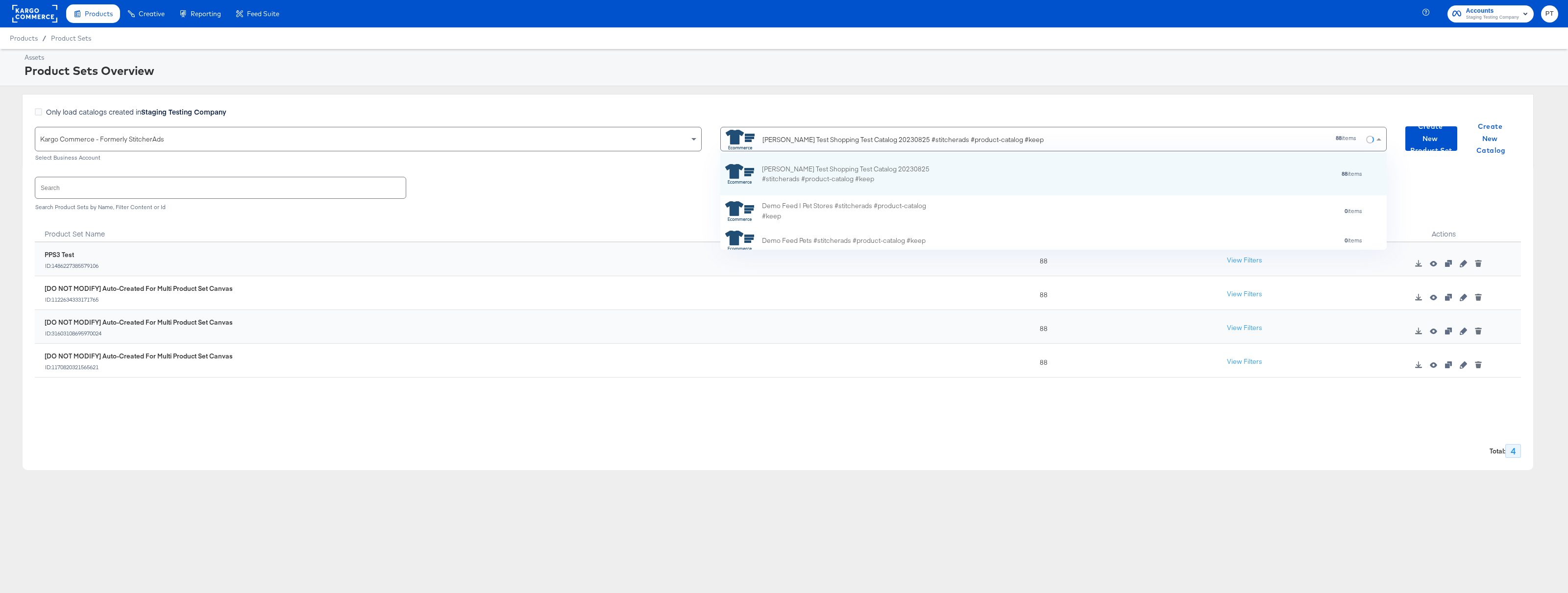
click at [884, 139] on div "[PERSON_NAME] Test Shopping Test Catalog 20230825 #stitcherads #product-catalog…" at bounding box center [903, 139] width 281 height 10
drag, startPoint x: 870, startPoint y: 139, endPoint x: 887, endPoint y: 140, distance: 17.0
click at [887, 140] on div "[PERSON_NAME] Test Shopping Test Catalog 20230825 #stitcherads #product-catalog…" at bounding box center [903, 139] width 281 height 10
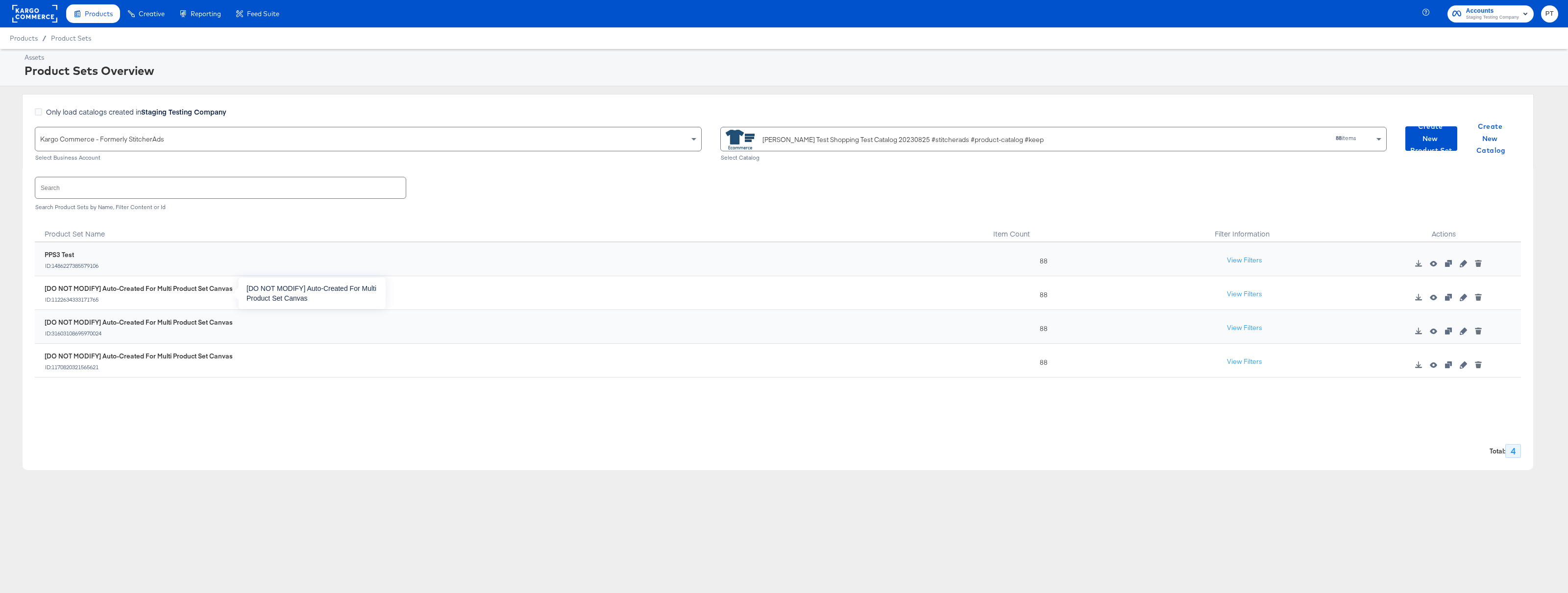
click at [71, 299] on div "ID: 1122634333171765" at bounding box center [138, 299] width 188 height 7
click at [75, 264] on div "ID: 1486227385579106" at bounding box center [71, 265] width 54 height 7
copy div "1486227385579106"
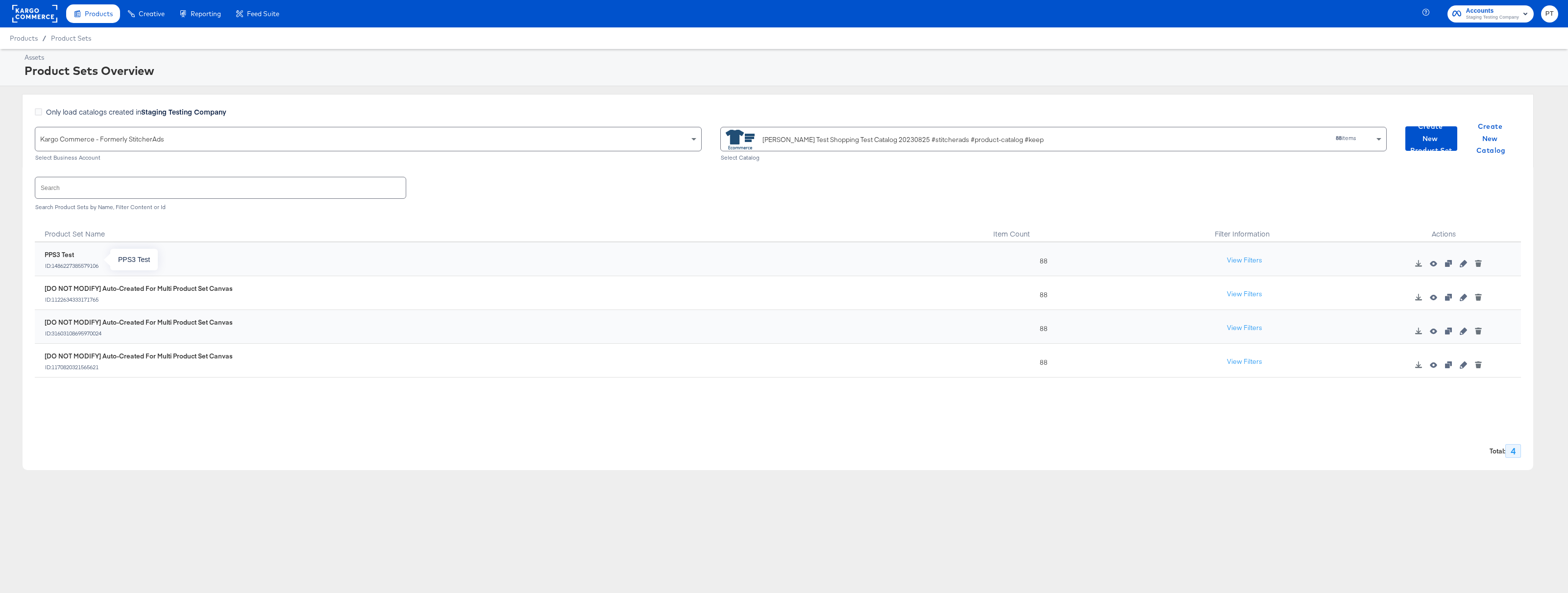
click at [76, 261] on div "PPS3 Test ID: 1486227385579106" at bounding box center [71, 259] width 54 height 19
click at [77, 262] on div "ID: 1486227385579106" at bounding box center [71, 265] width 54 height 7
copy div "1486227385579106"
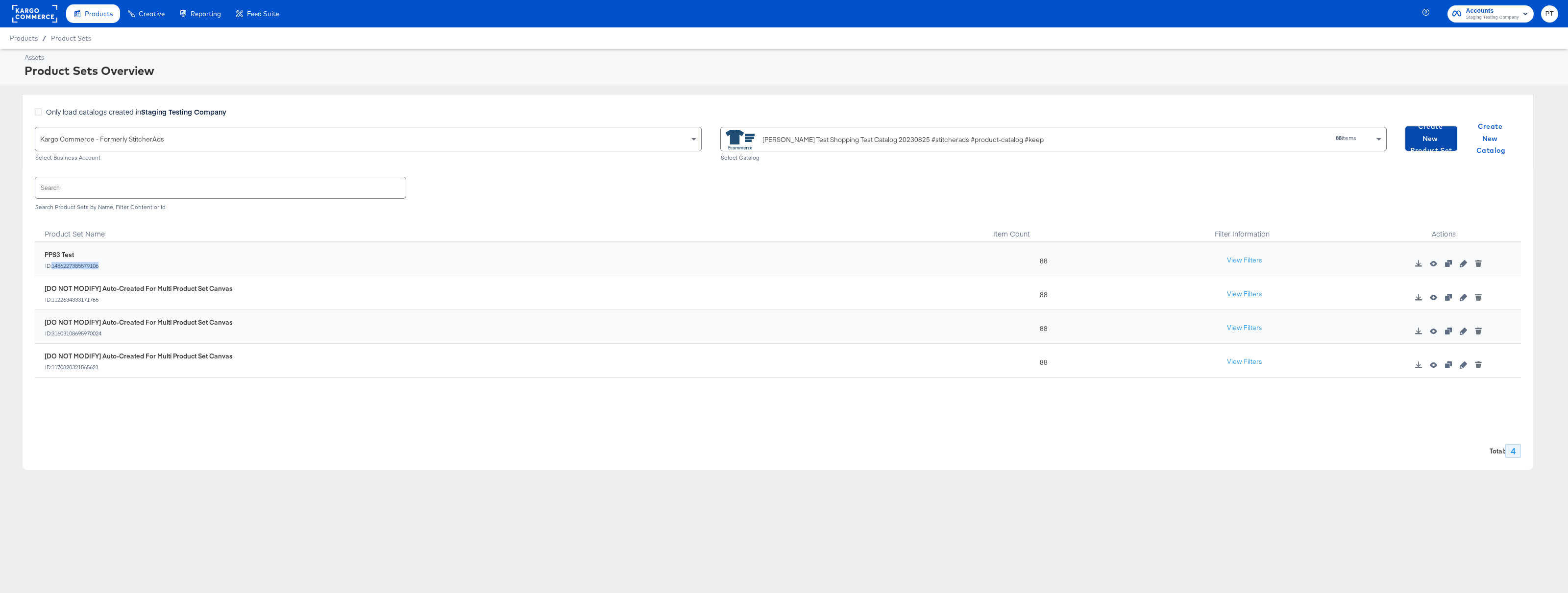
click at [1435, 142] on span "Create New Product Set" at bounding box center [1431, 139] width 44 height 36
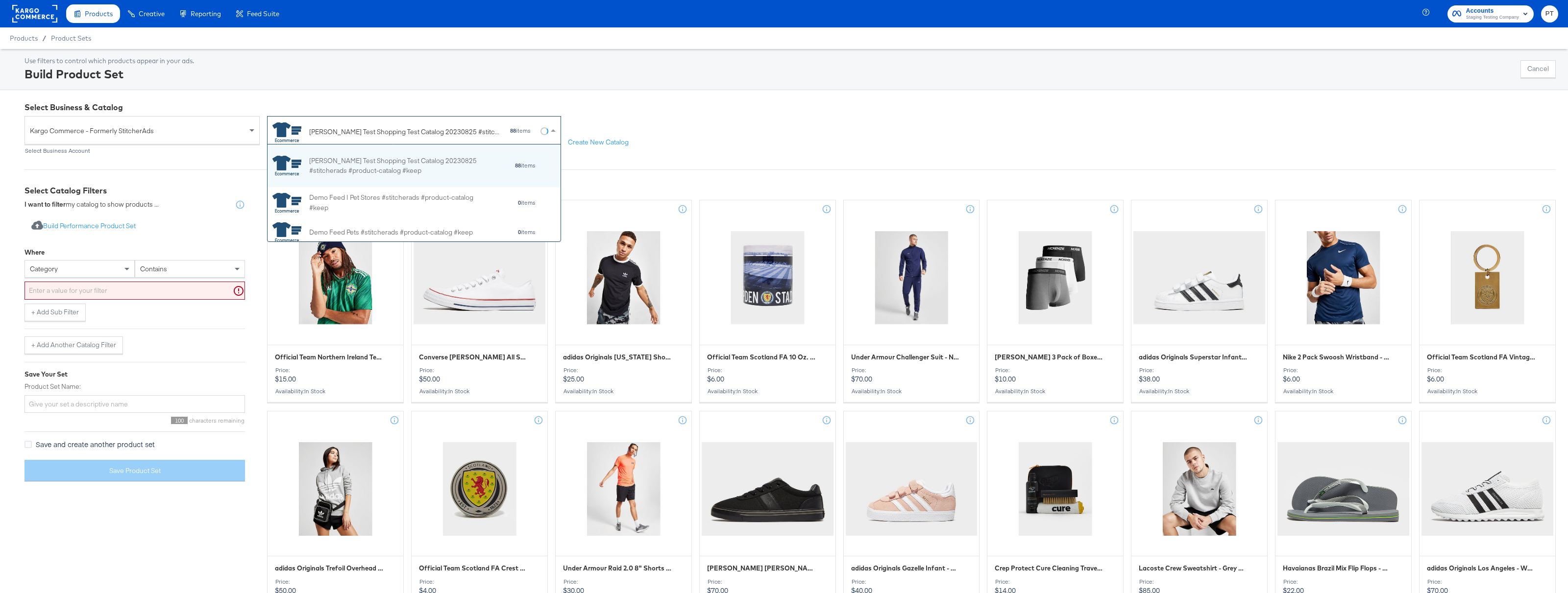
scroll to position [97, 293]
drag, startPoint x: 310, startPoint y: 132, endPoint x: 329, endPoint y: 132, distance: 19.0
click at [329, 132] on div "[PERSON_NAME] Test Shopping Test Catalog 20230825 #stitcherads #product-catalog…" at bounding box center [404, 131] width 191 height 10
click at [757, 113] on div "Select Business & Catalog Kargo Commerce - Formerly StitcherAds Select Business…" at bounding box center [784, 488] width 1568 height 796
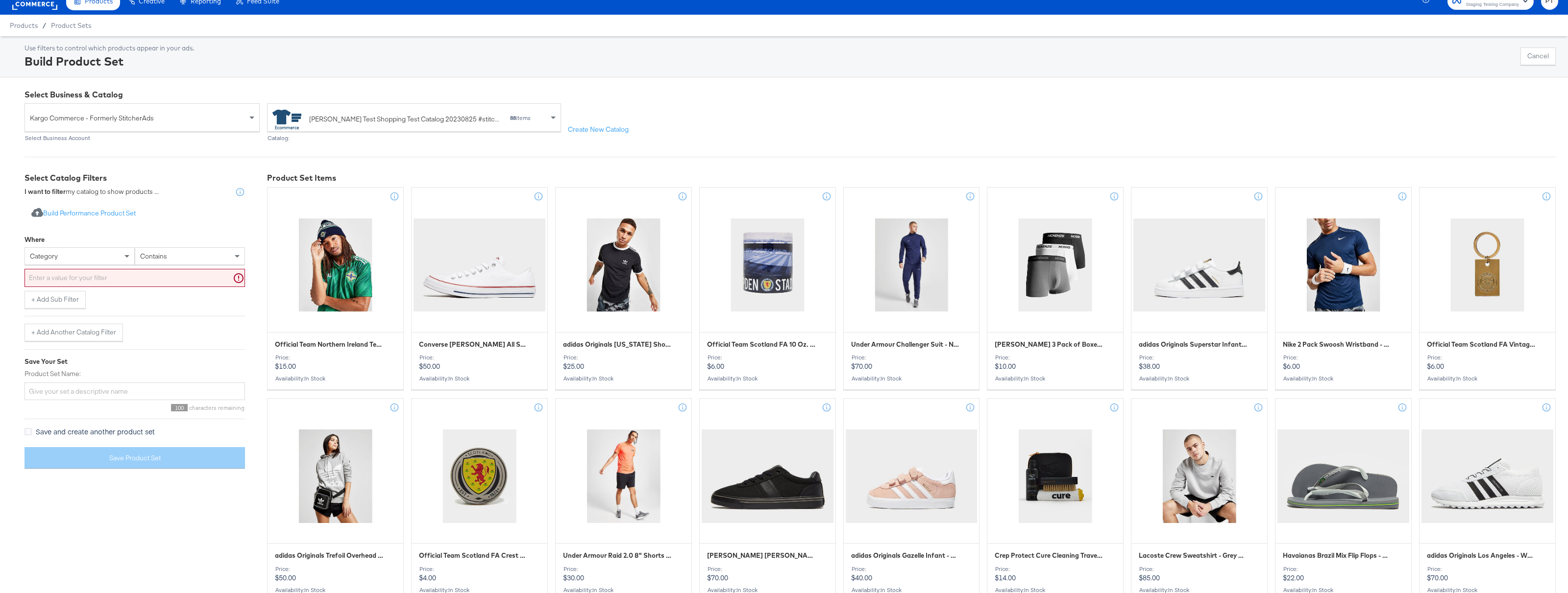
scroll to position [12, 0]
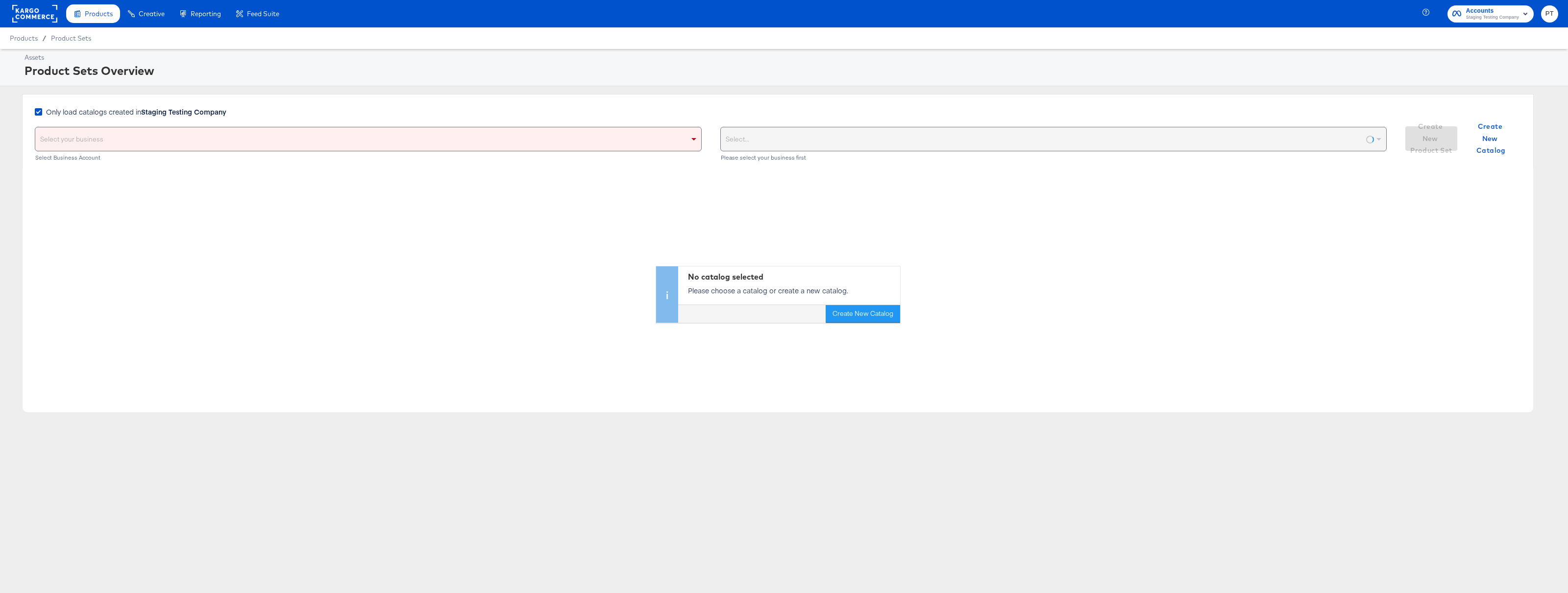
click at [454, 132] on div "Select your business" at bounding box center [368, 139] width 666 height 24
click at [37, 110] on icon at bounding box center [38, 112] width 7 height 7
click at [0, 0] on input "Only load catalogs created in Staging Testing Company" at bounding box center [0, 0] width 0 height 0
click at [115, 137] on div "Select your business" at bounding box center [368, 139] width 666 height 24
click at [830, 140] on div "Choose the product catalog that includes what you want to sell" at bounding box center [1054, 139] width 666 height 24
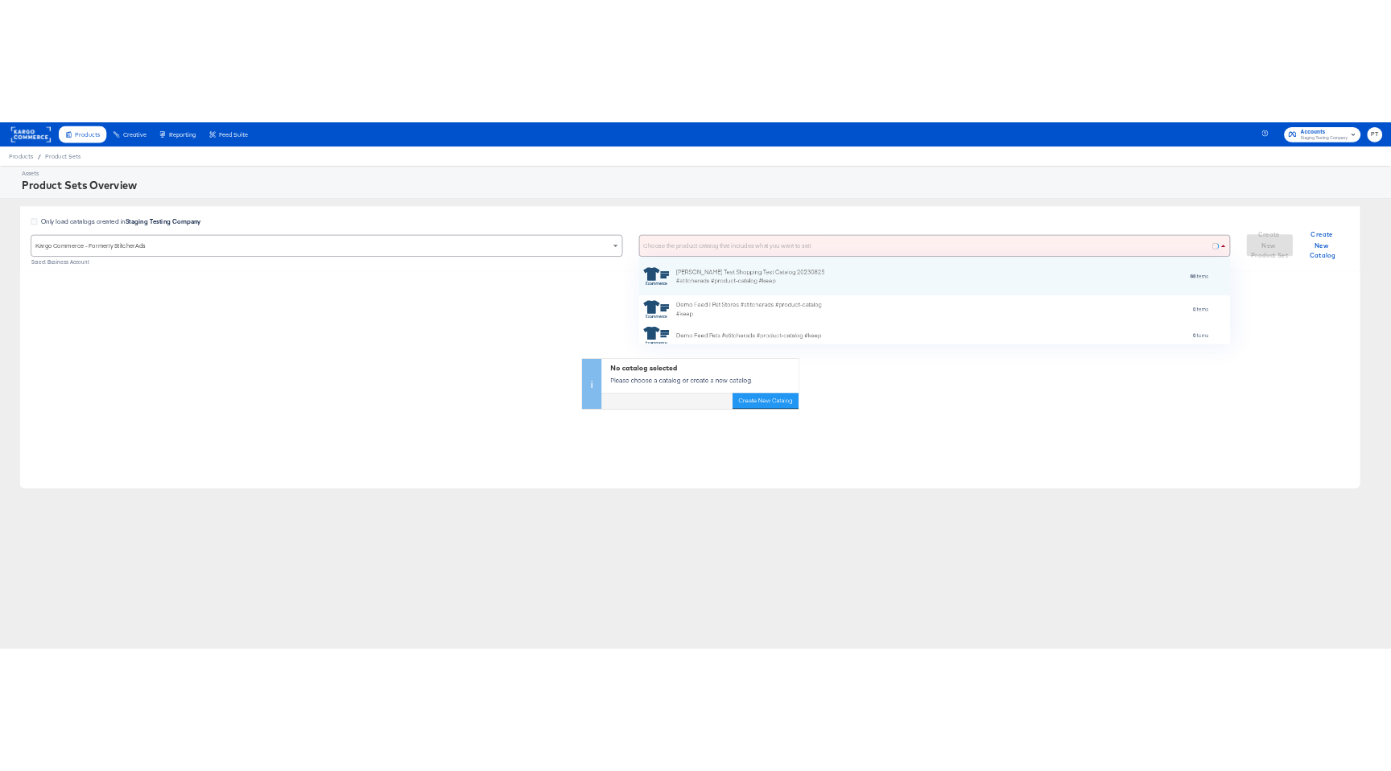
scroll to position [159, 1095]
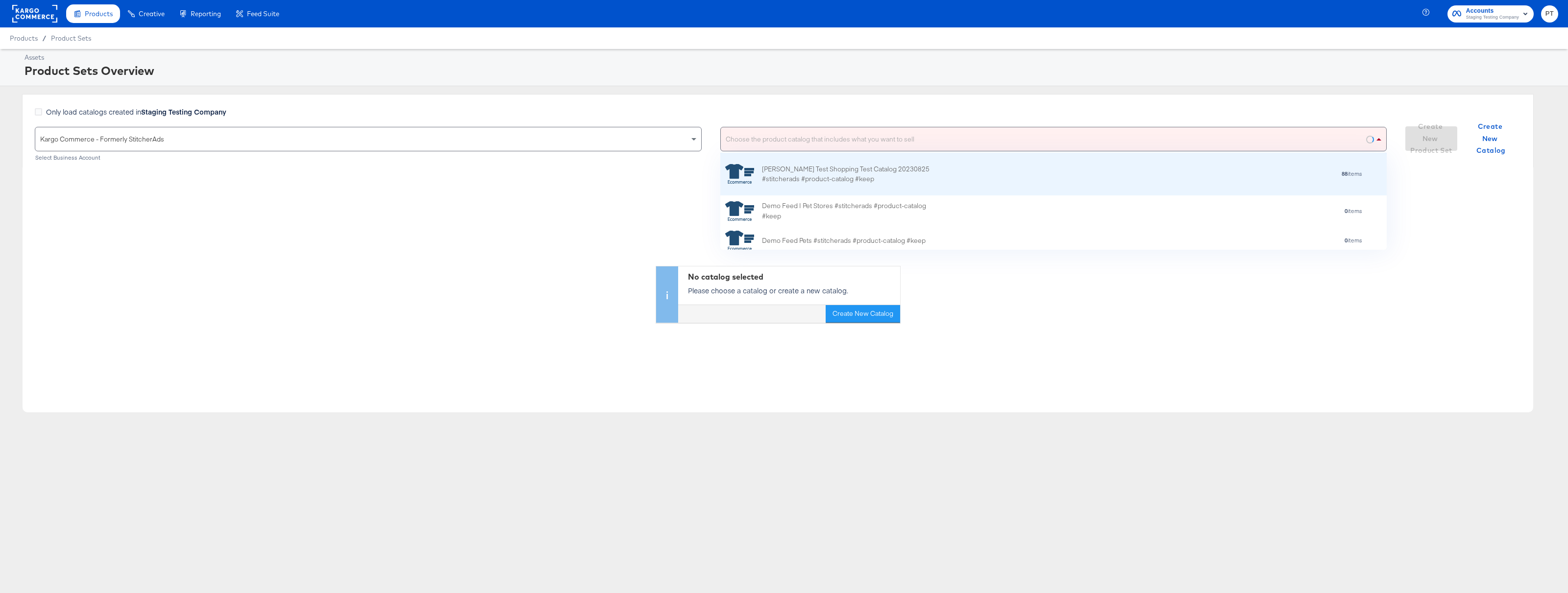
click at [807, 175] on div "[PERSON_NAME] Test Shopping Test Catalog 20230825 #stitcherads #product-catalog…" at bounding box center [848, 175] width 172 height 21
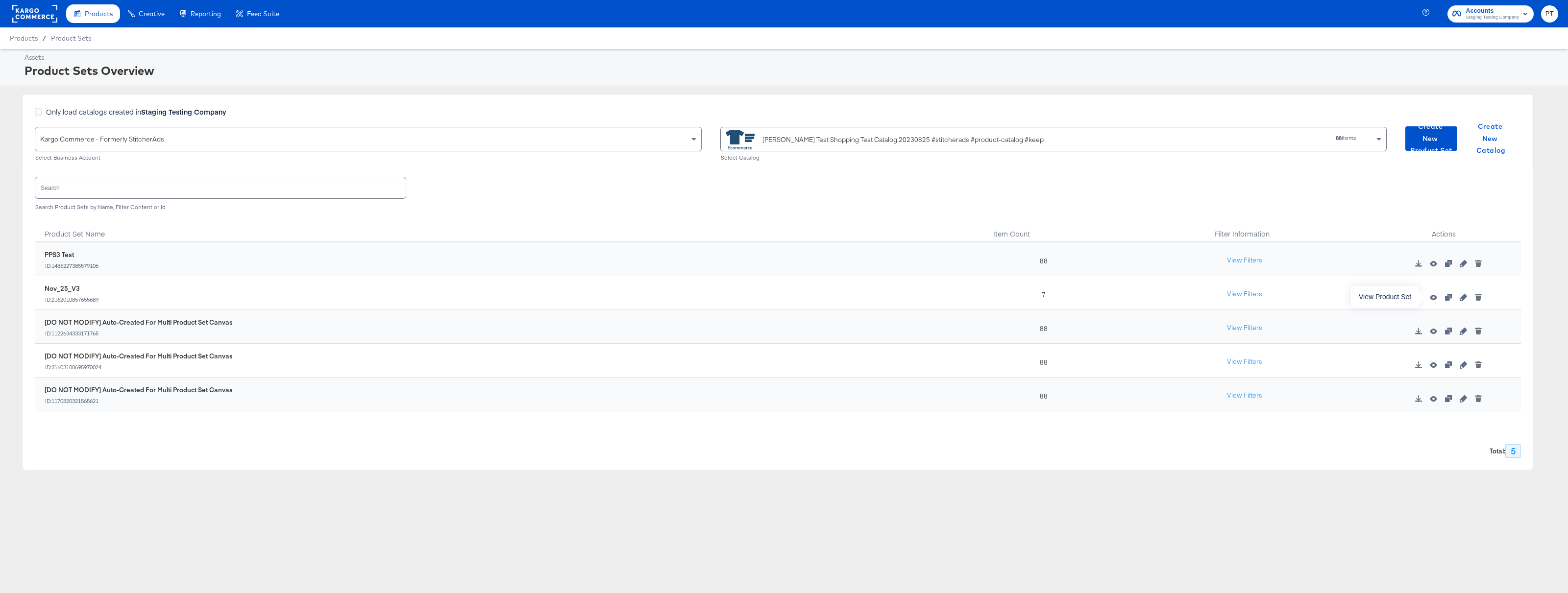
click at [1437, 296] on icon "button" at bounding box center [1433, 297] width 7 height 7
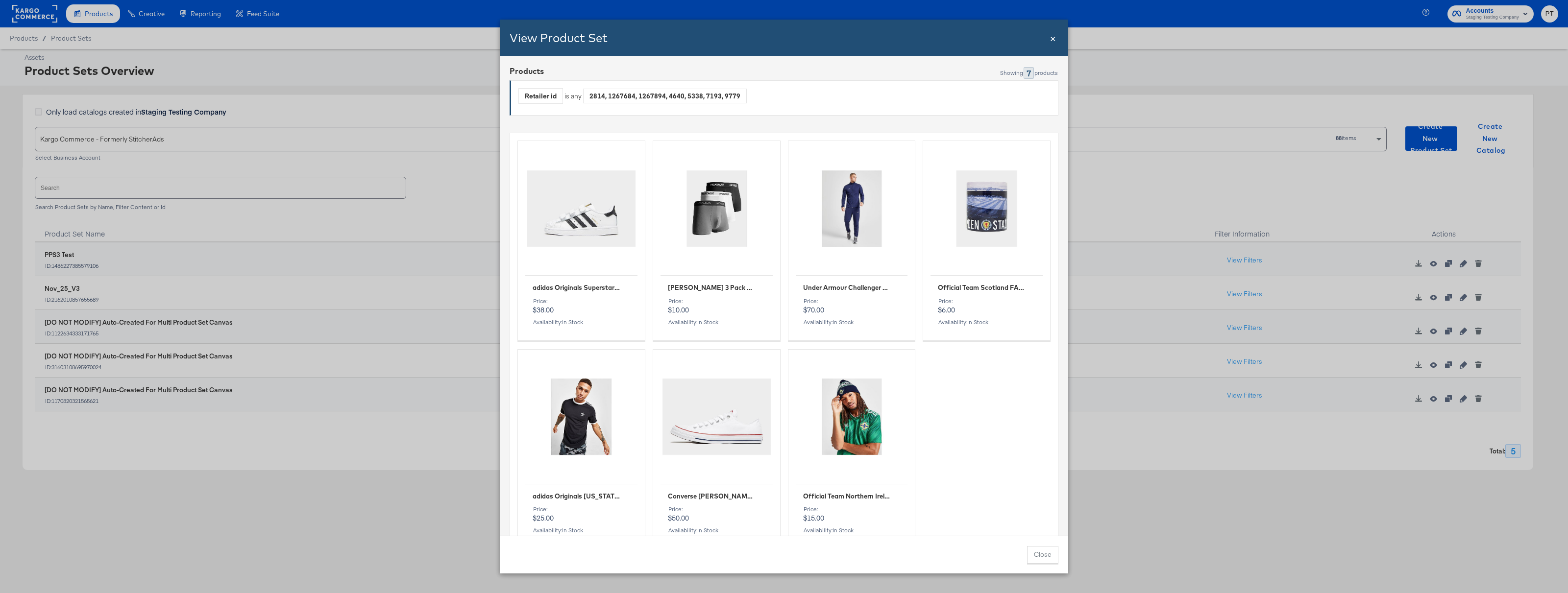
click at [1052, 41] on span "×" at bounding box center [1053, 38] width 6 height 13
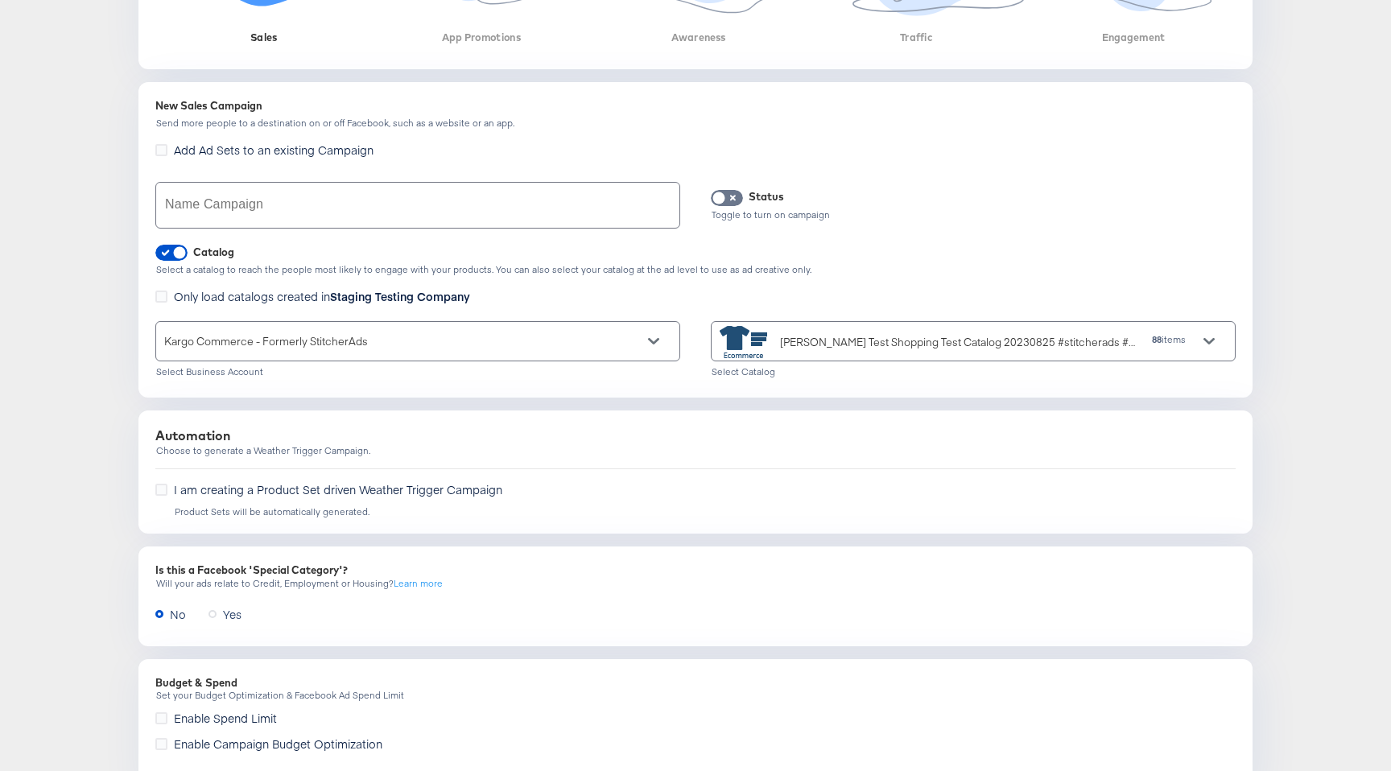
scroll to position [477, 0]
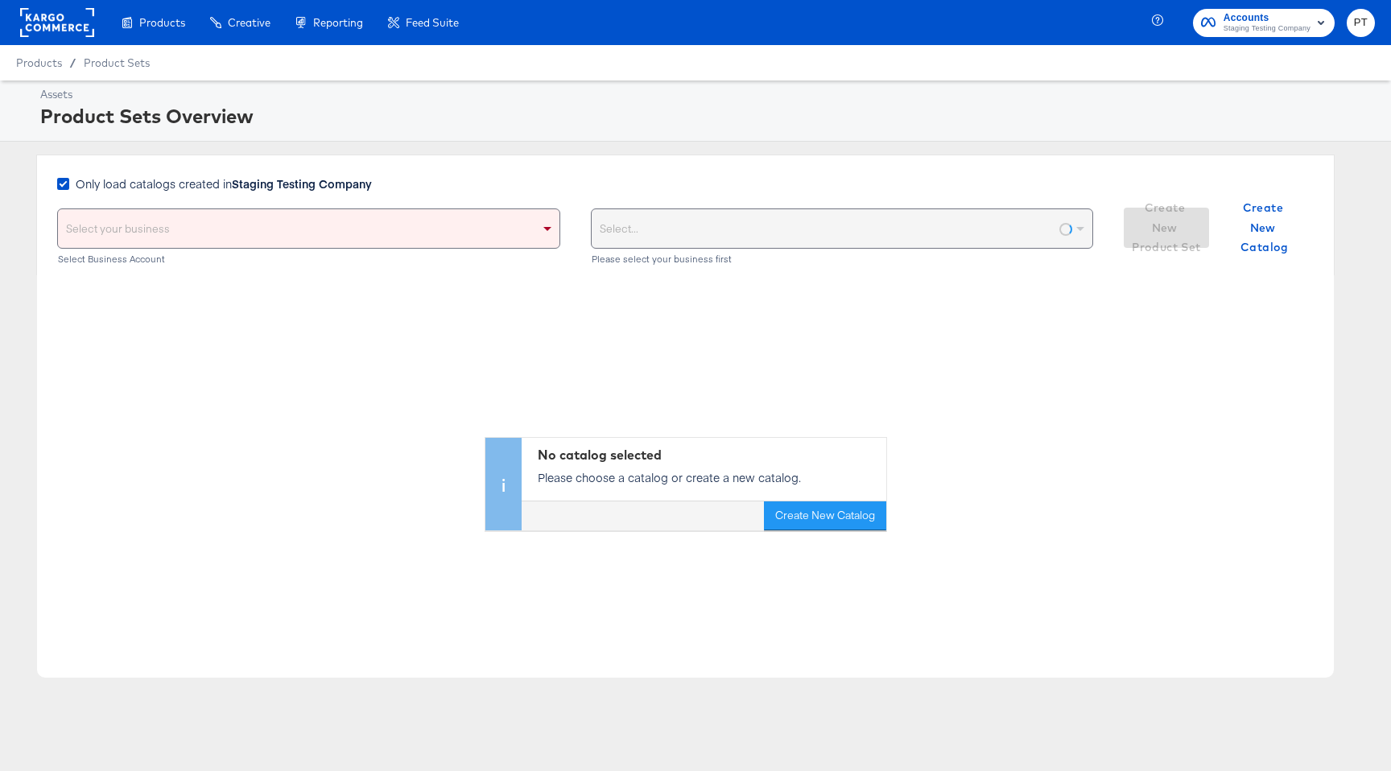
click at [494, 226] on div "Select your business" at bounding box center [309, 228] width 502 height 39
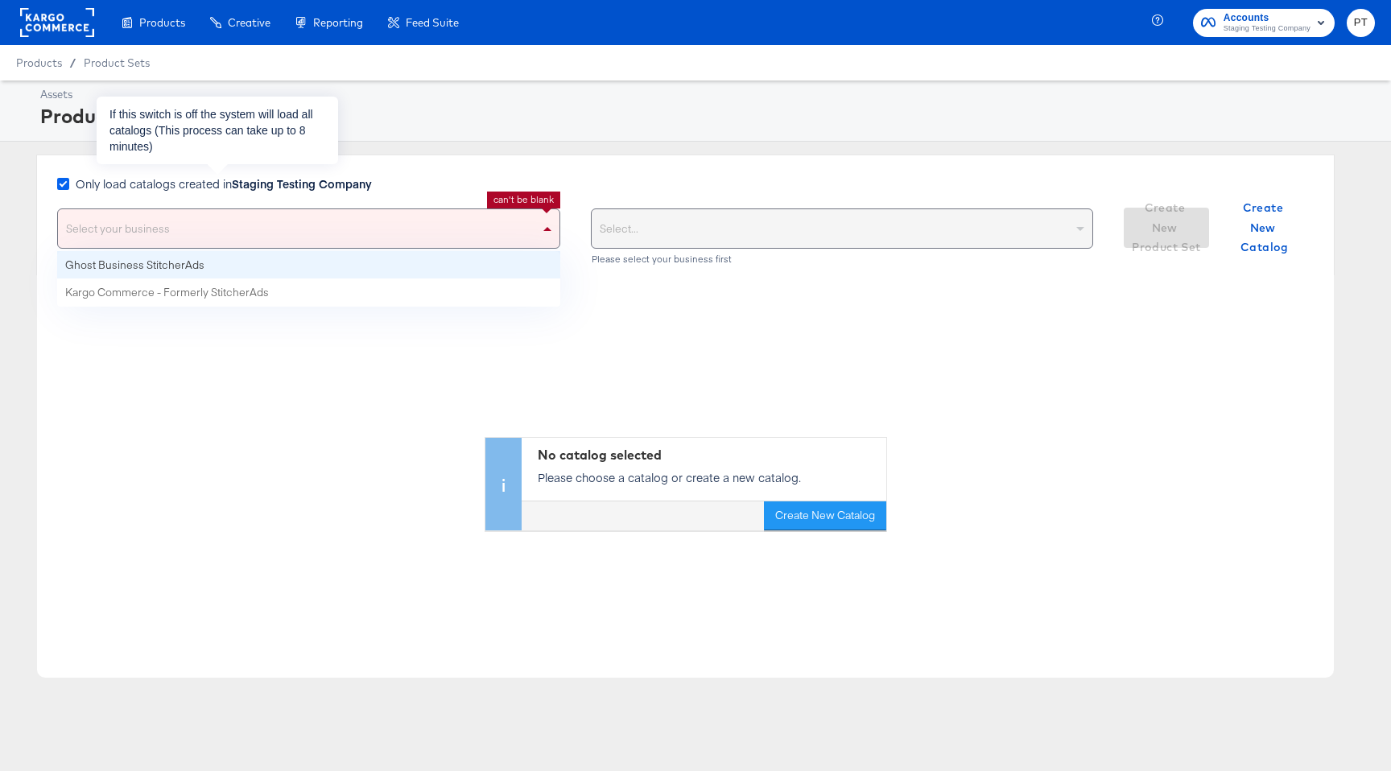
click at [63, 184] on icon at bounding box center [63, 184] width 12 height 12
click at [0, 0] on input "Only load catalogs created in Staging Testing Company" at bounding box center [0, 0] width 0 height 0
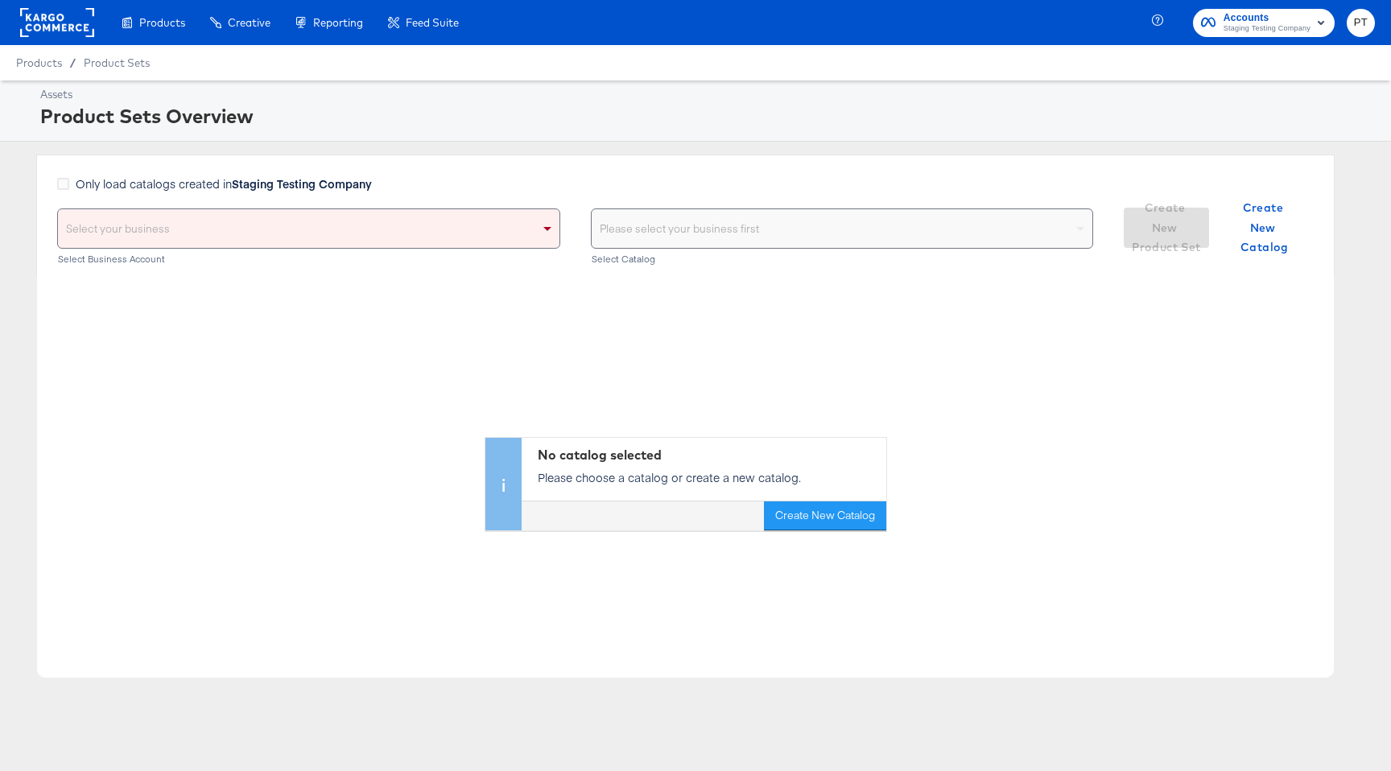
click at [745, 222] on div "Please select your business first" at bounding box center [843, 228] width 502 height 39
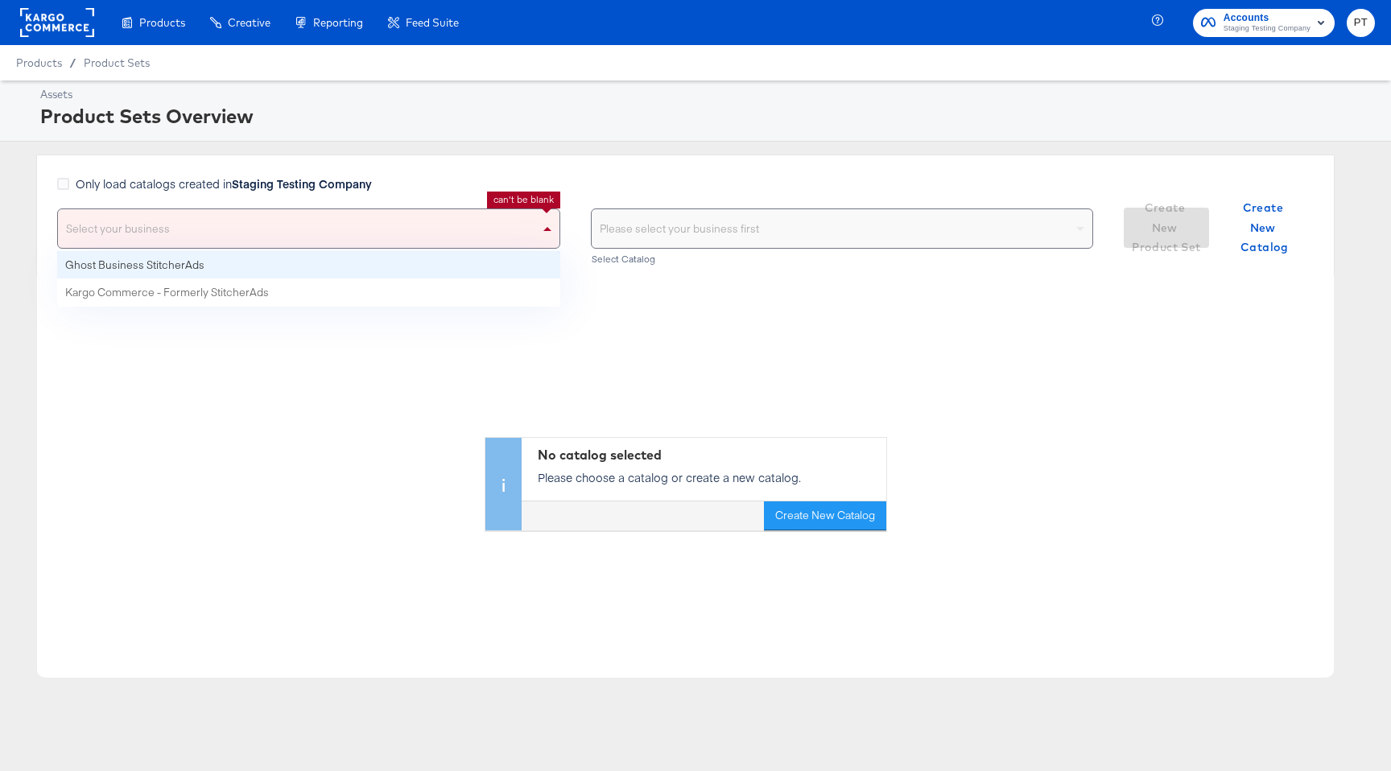
click at [507, 213] on div "Select your business" at bounding box center [309, 228] width 502 height 39
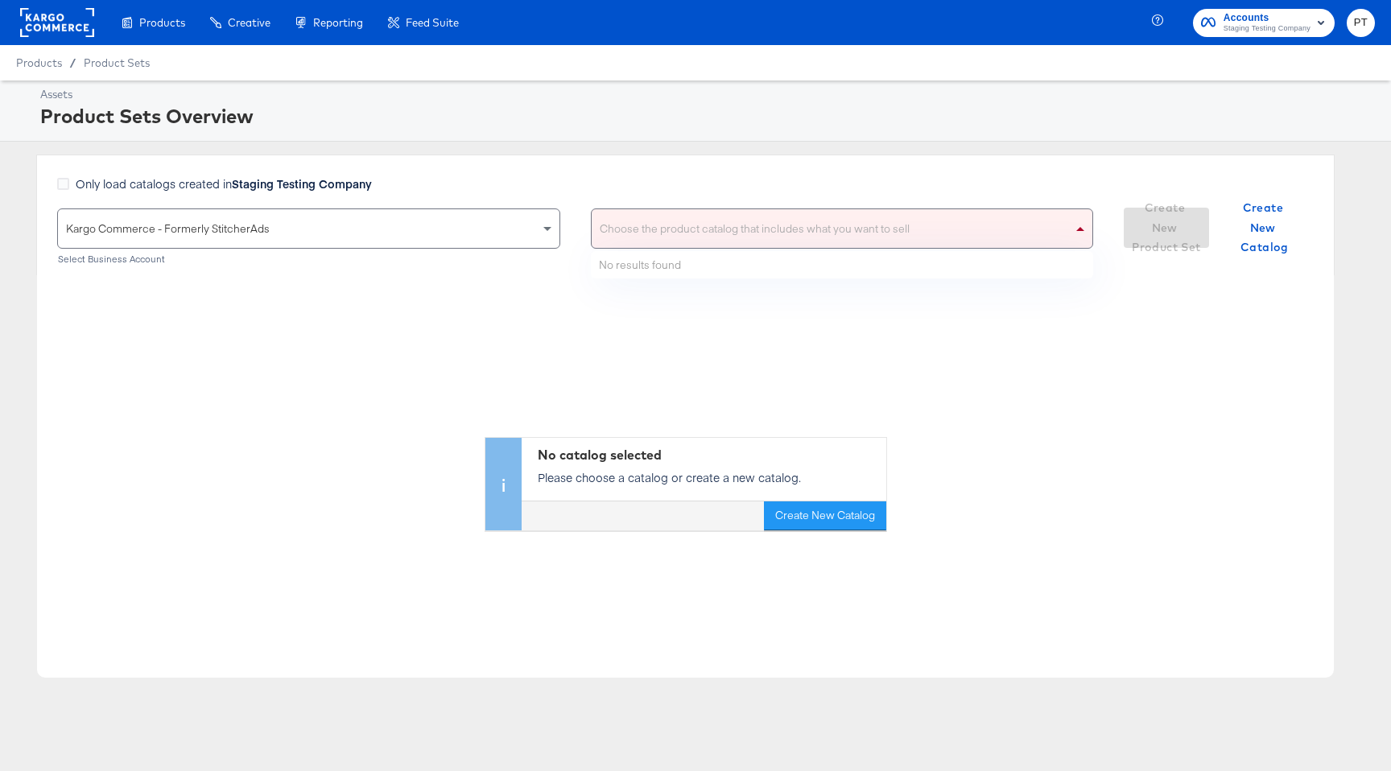
click at [759, 233] on div "Choose the product catalog that includes what you want to sell" at bounding box center [843, 228] width 502 height 39
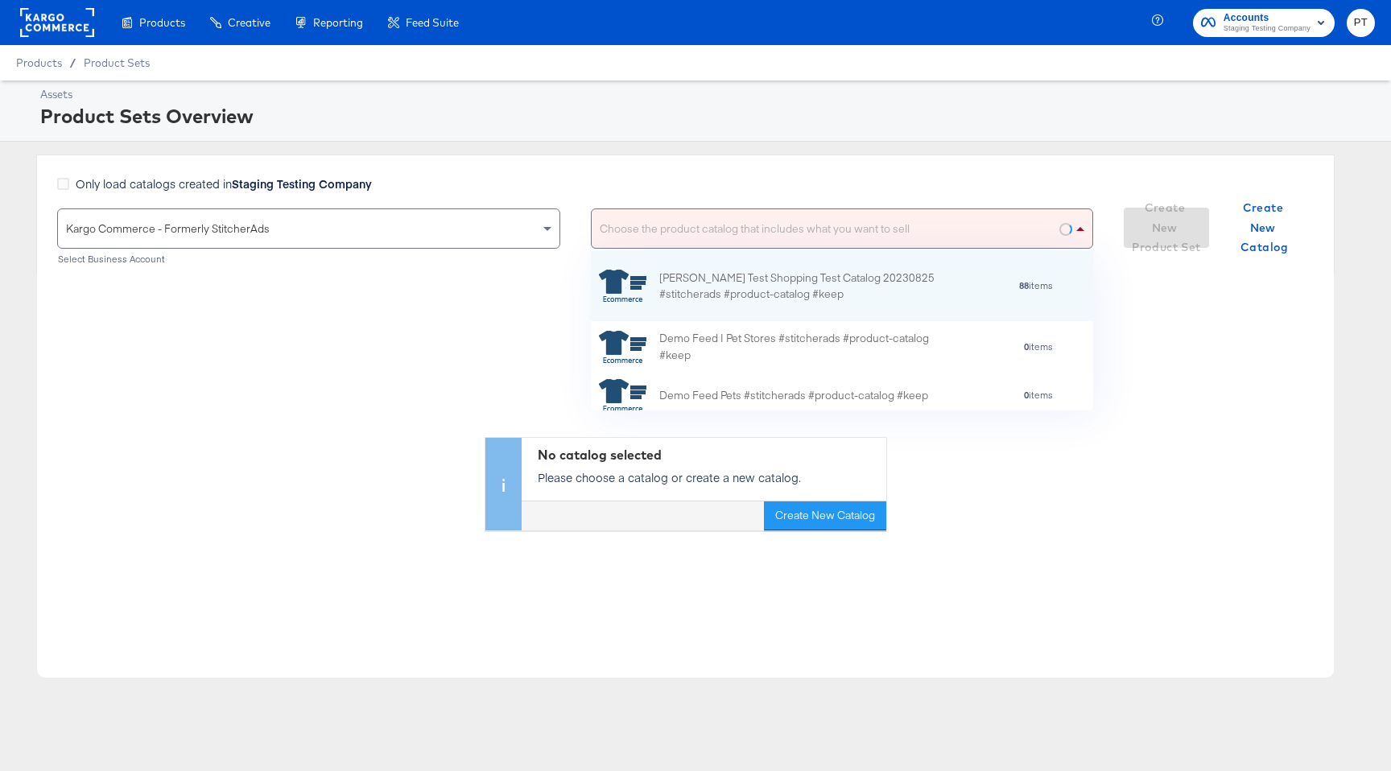
scroll to position [159, 502]
click at [736, 278] on div "[PERSON_NAME] Test Shopping Test Catalog 20230825 #stitcherads #product-catalog…" at bounding box center [800, 287] width 282 height 34
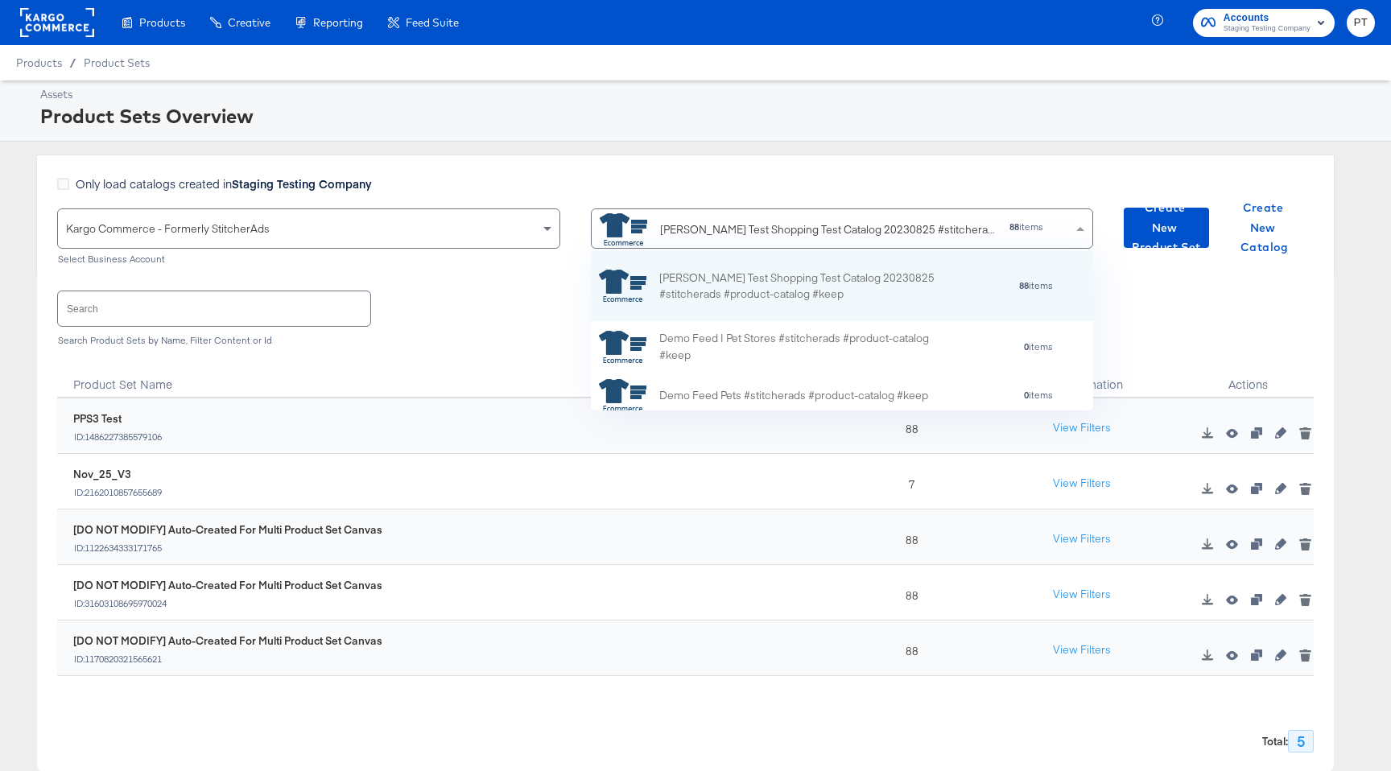
scroll to position [1, 1]
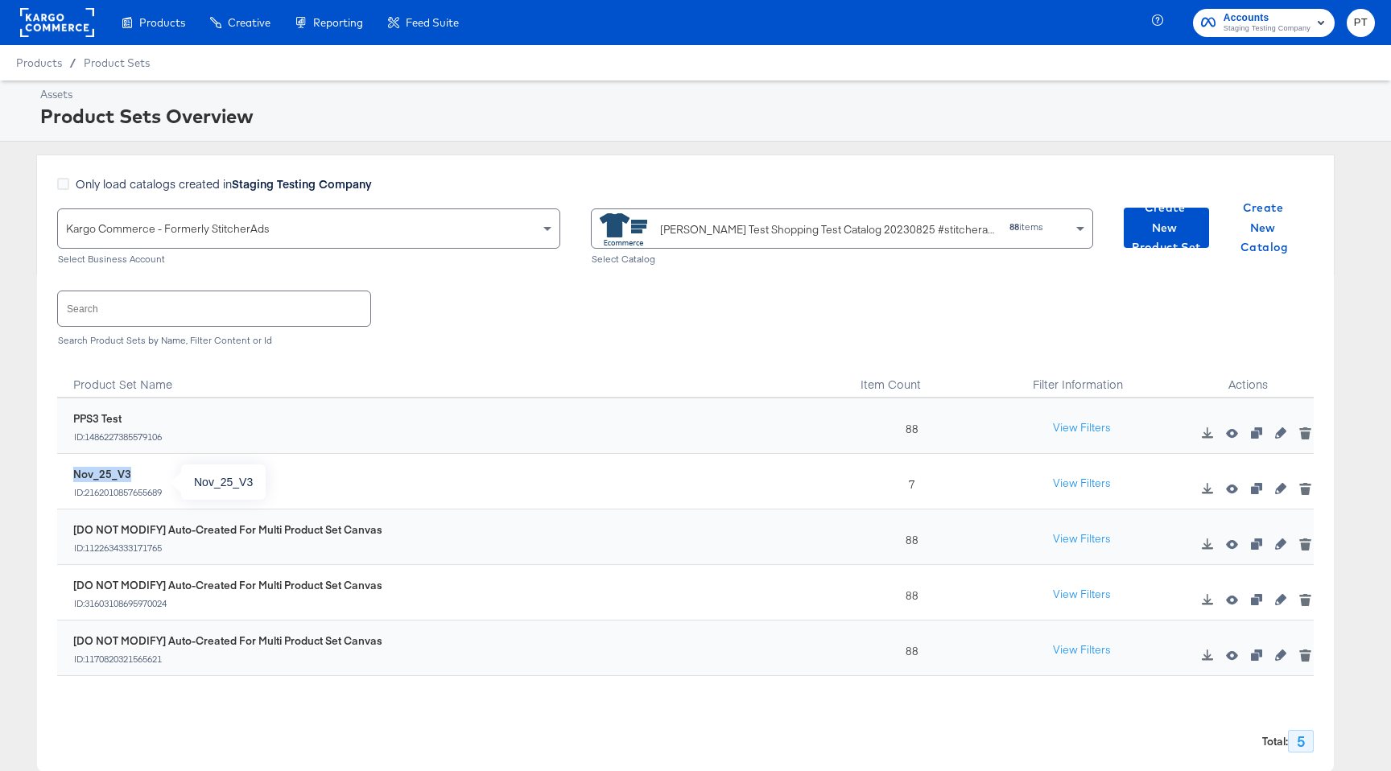
drag, startPoint x: 72, startPoint y: 475, endPoint x: 147, endPoint y: 478, distance: 74.1
click at [147, 478] on div "Nov_25_V3" at bounding box center [117, 474] width 89 height 15
click at [321, 457] on div "Nov_25_V3 ID: 2162010857655689" at bounding box center [449, 482] width 786 height 56
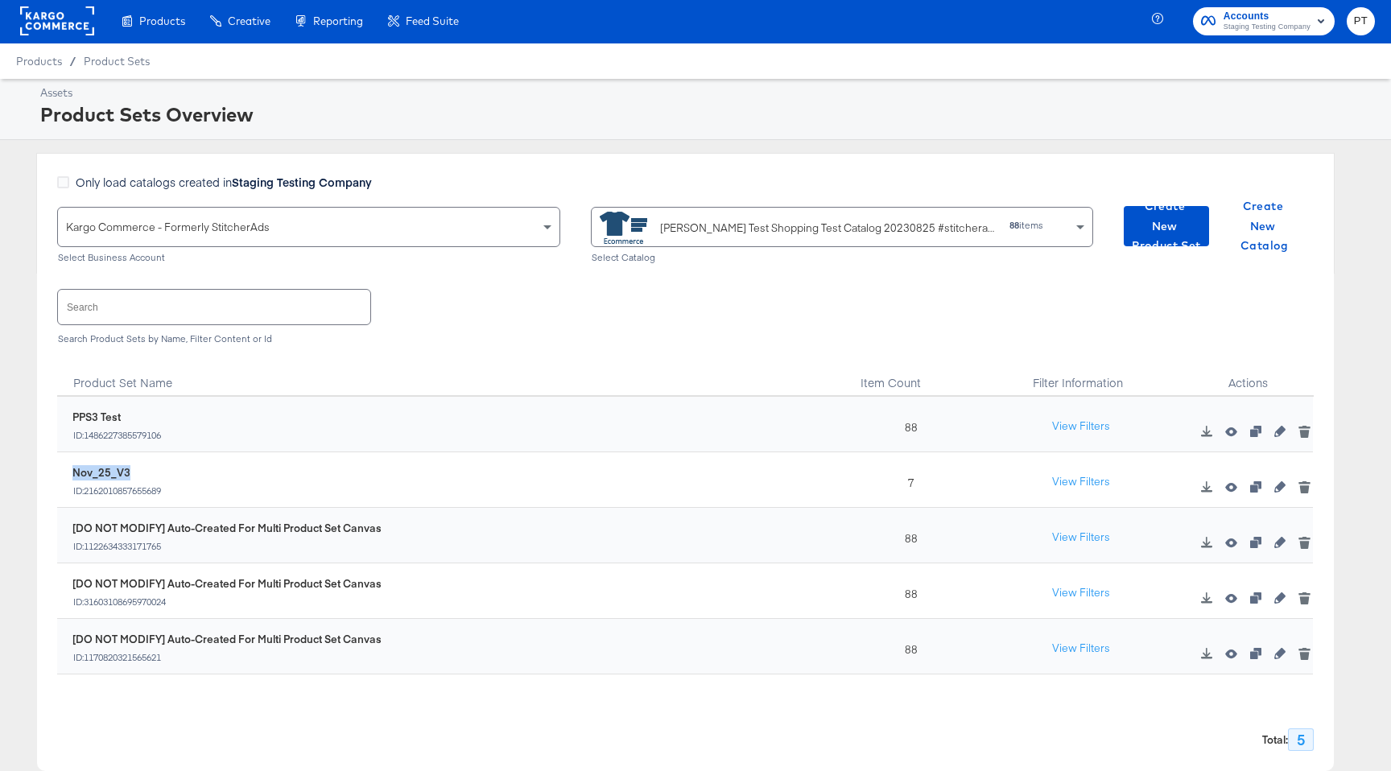
click at [178, 473] on div "Nov_25_V3 ID: 2162010857655689" at bounding box center [457, 480] width 770 height 31
drag, startPoint x: 902, startPoint y: 316, endPoint x: 968, endPoint y: 319, distance: 66.1
click at [902, 316] on div "Search Search Product Sets by Name, Filter Content or Id" at bounding box center [685, 315] width 1257 height 83
click at [1304, 488] on icon "button" at bounding box center [1304, 488] width 9 height 7
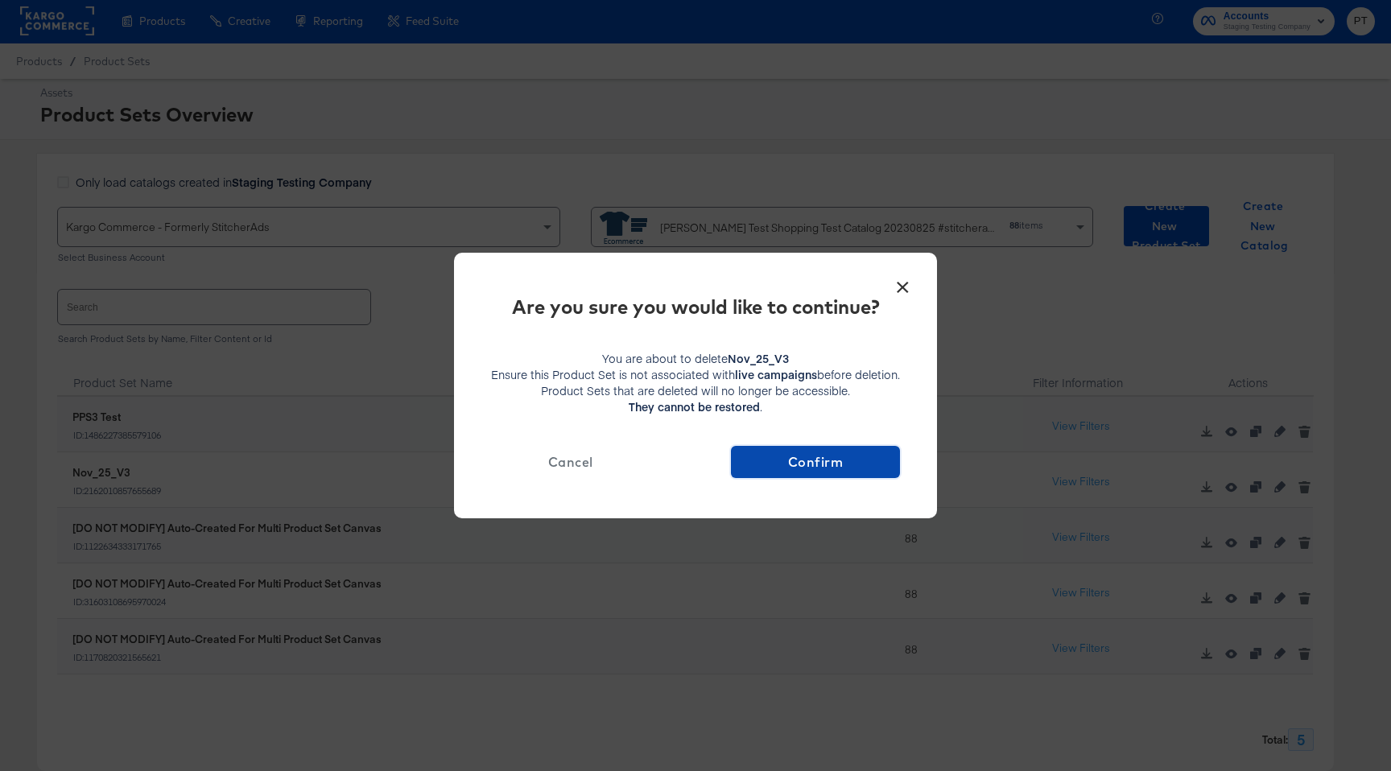
click at [815, 459] on span "Confirm" at bounding box center [815, 462] width 156 height 23
